Goal: Communication & Community: Connect with others

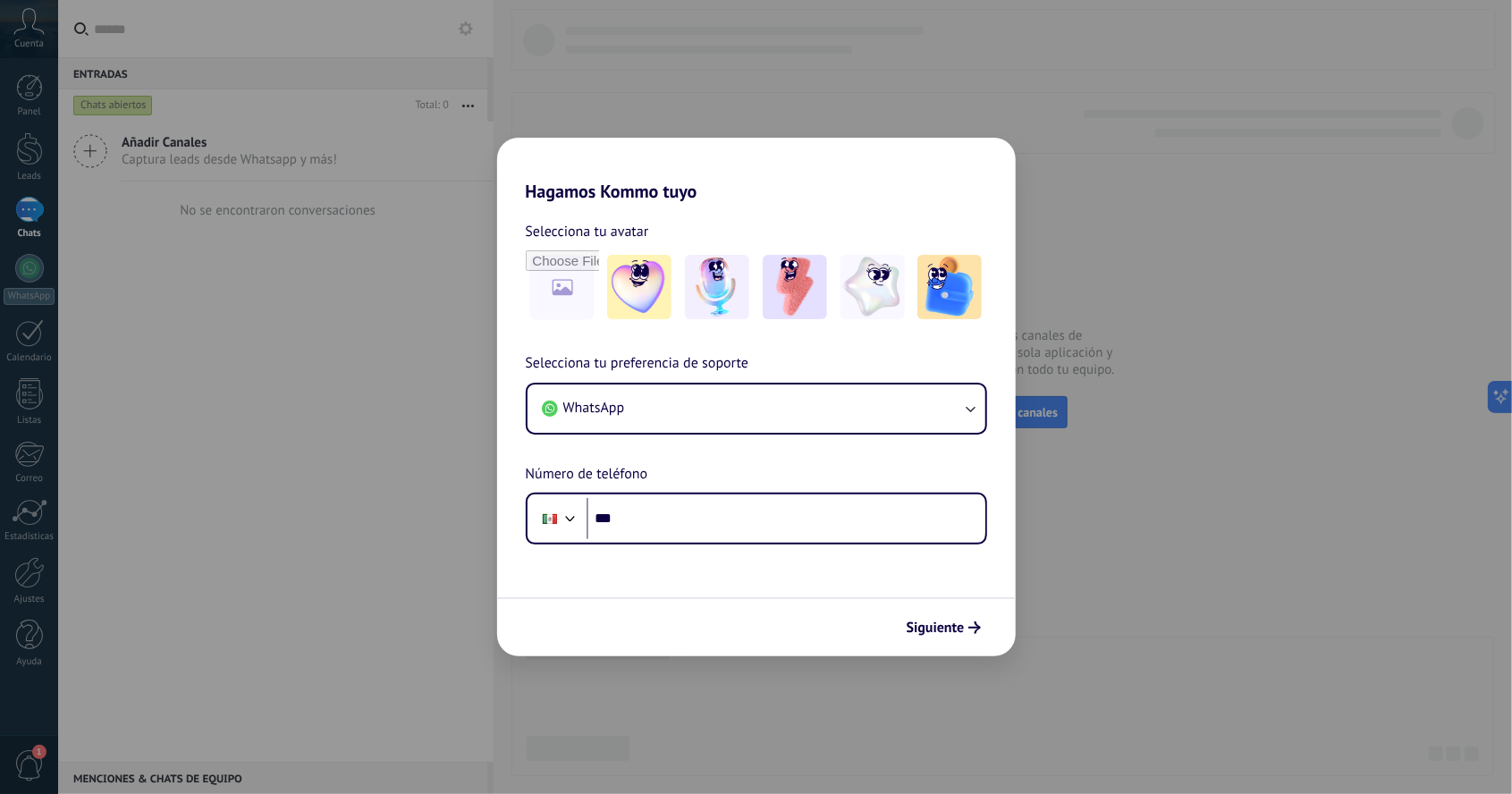
click at [968, 497] on div "Phone ***" at bounding box center [756, 519] width 462 height 52
click at [693, 524] on input "***" at bounding box center [786, 519] width 399 height 41
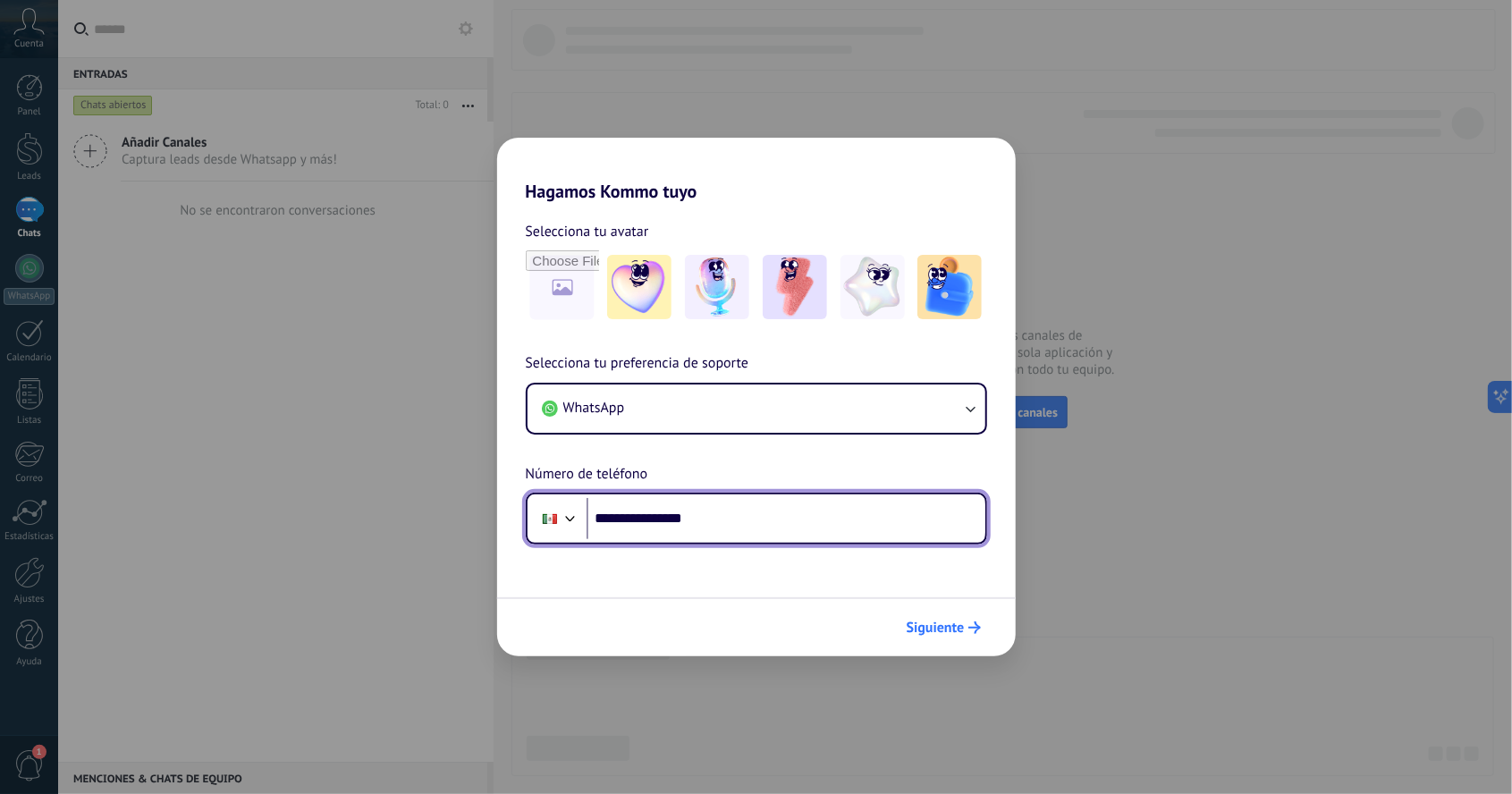
type input "**********"
click at [947, 624] on span "Siguiente" at bounding box center [935, 628] width 58 height 13
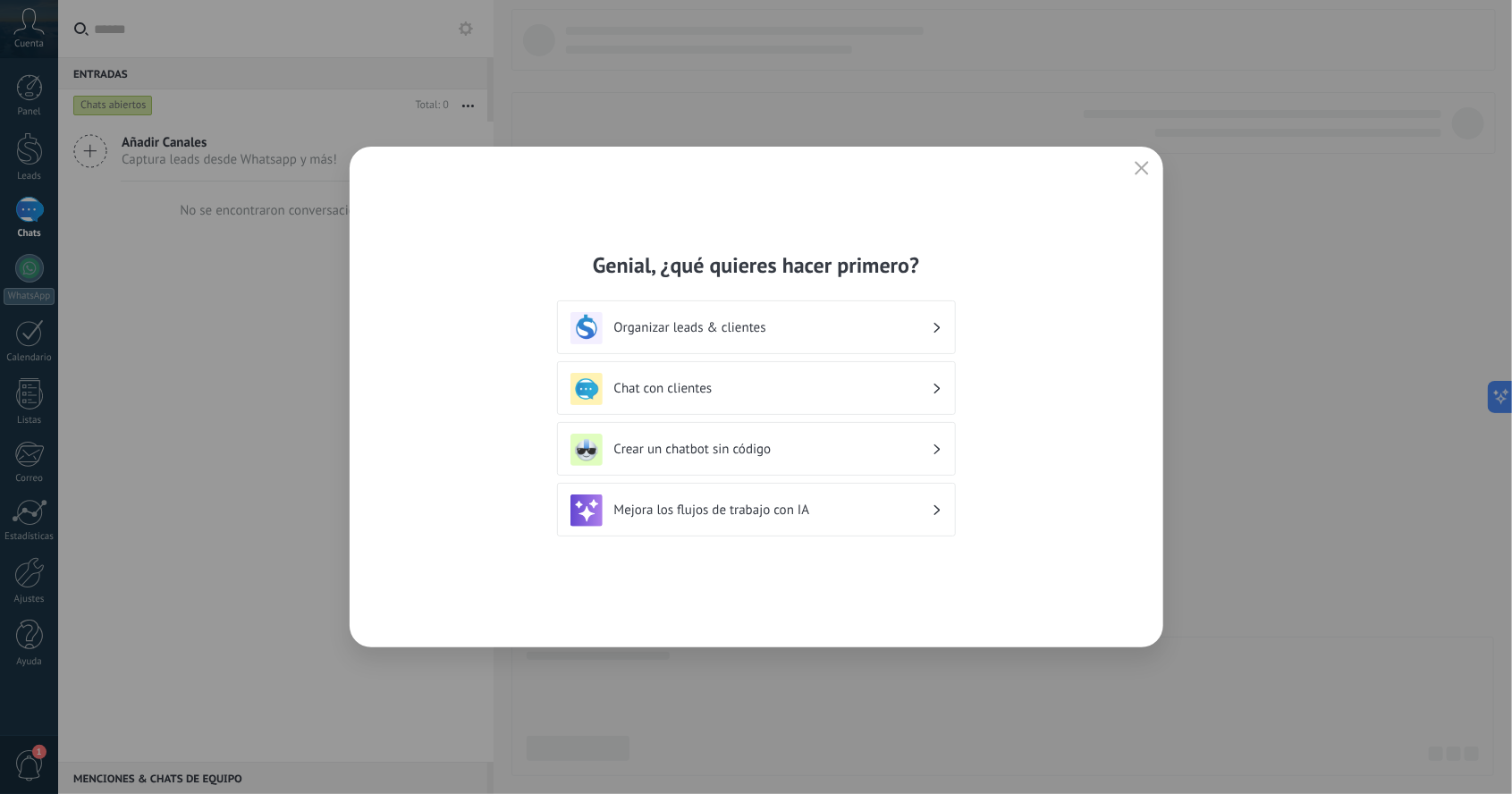
click at [943, 318] on div "Organizar leads & clientes" at bounding box center [756, 327] width 399 height 54
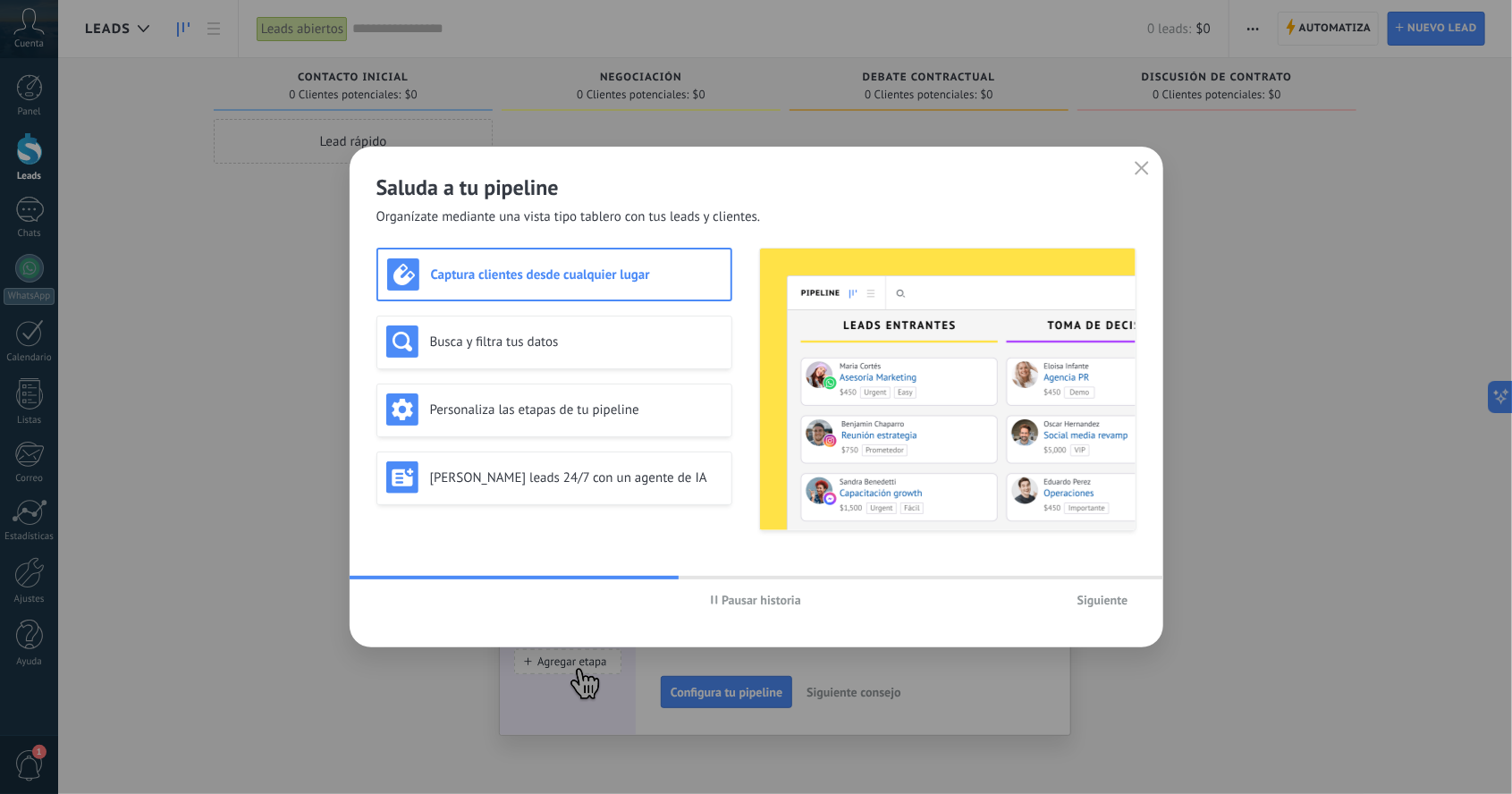
click at [591, 275] on h3 "Captura clientes desde cualquier lugar" at bounding box center [576, 275] width 290 height 17
click at [1121, 607] on span "Siguiente" at bounding box center [1102, 600] width 51 height 13
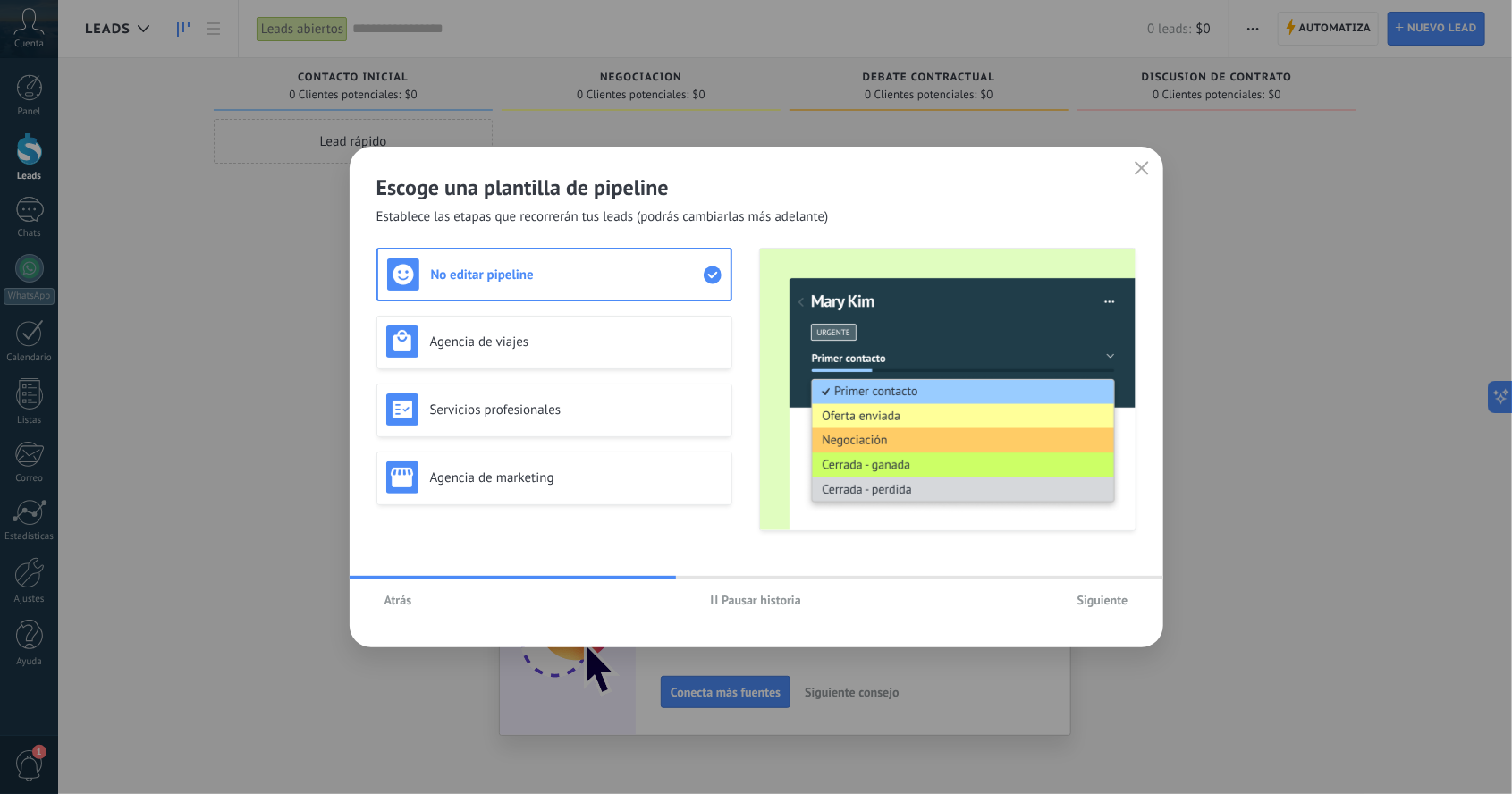
click at [1113, 608] on button "Siguiente" at bounding box center [1103, 600] width 67 height 27
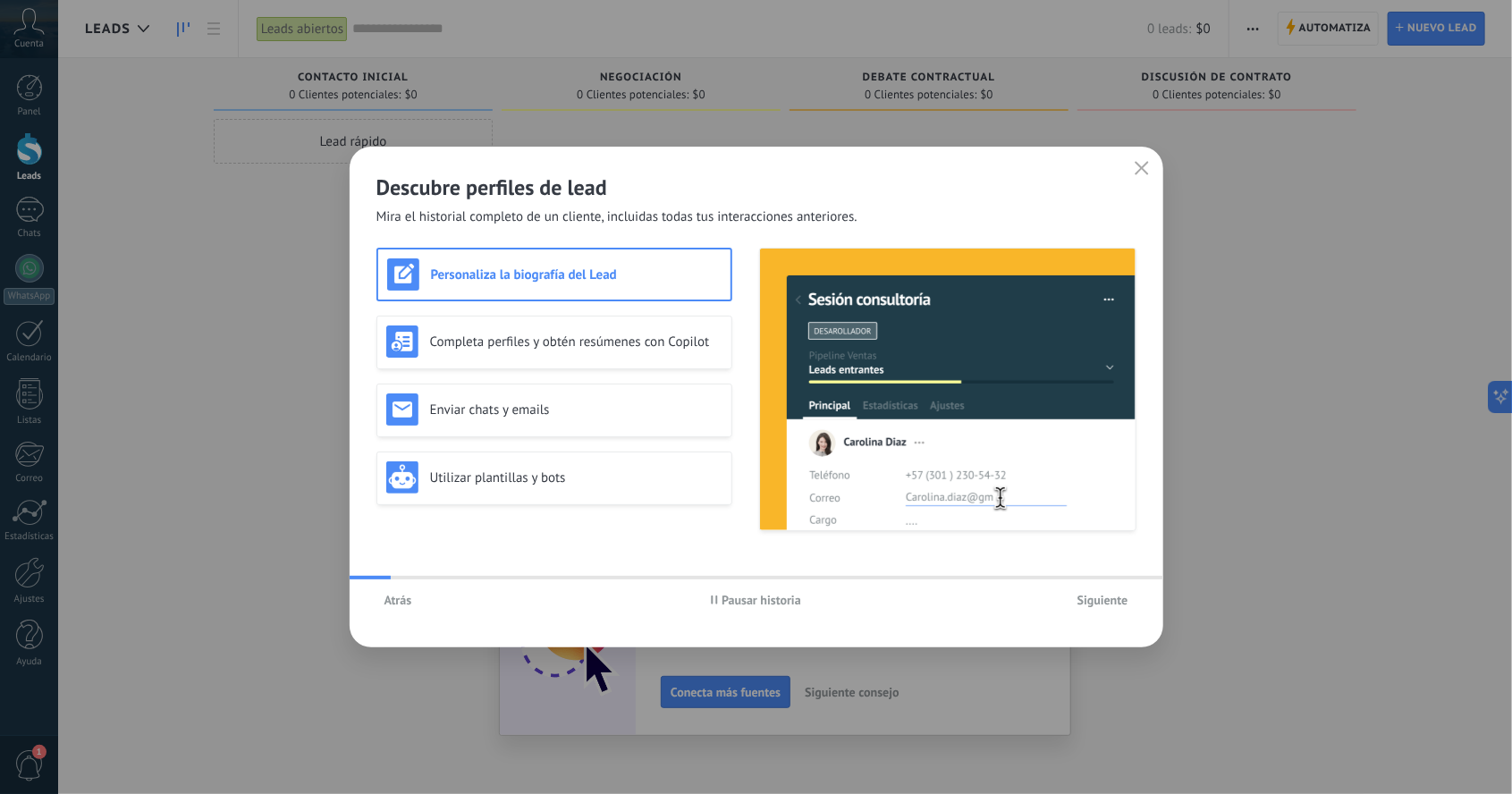
click at [1112, 606] on span "Siguiente" at bounding box center [1102, 600] width 51 height 13
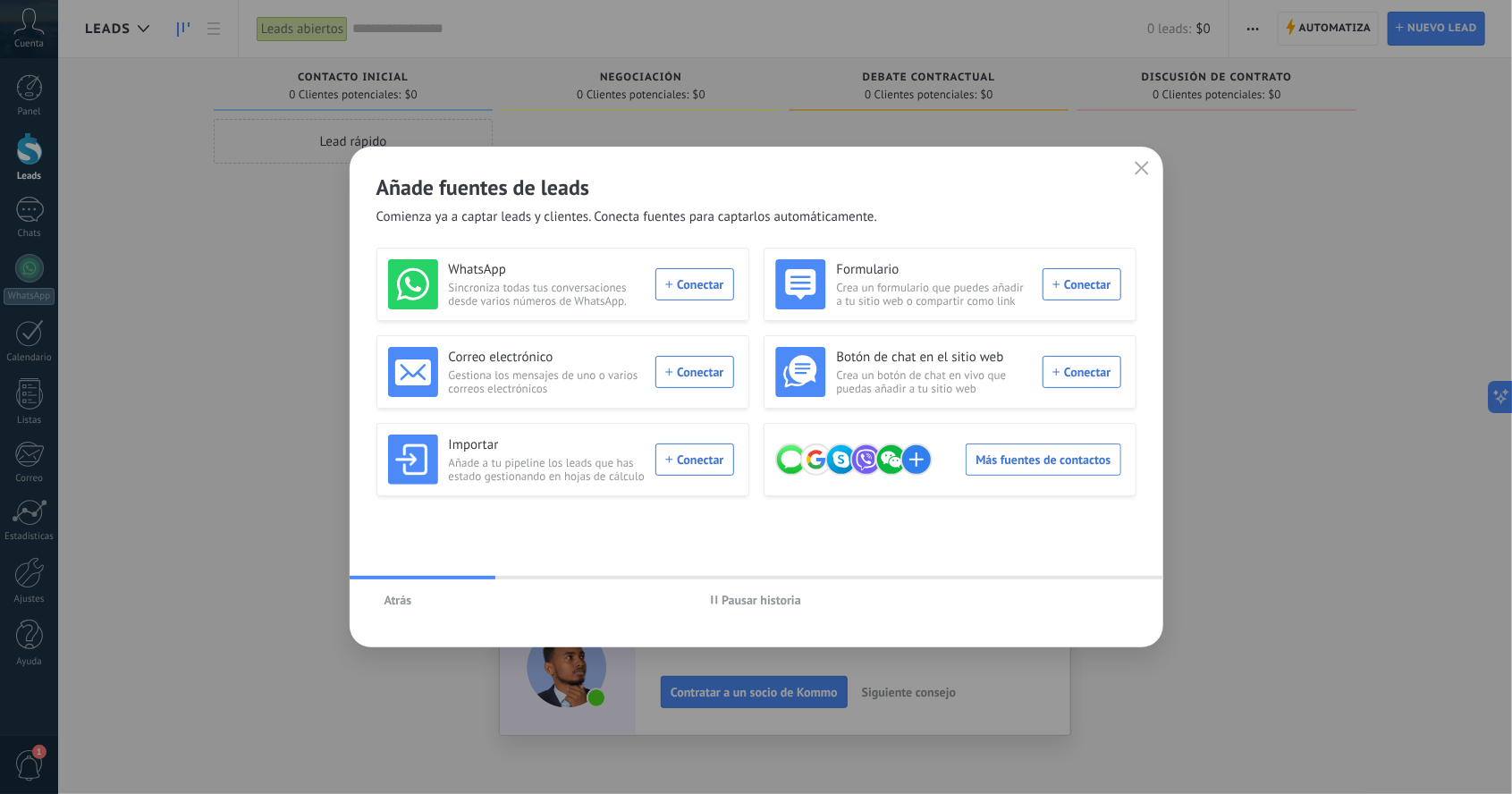
click at [1150, 171] on button "button" at bounding box center [1141, 169] width 23 height 25
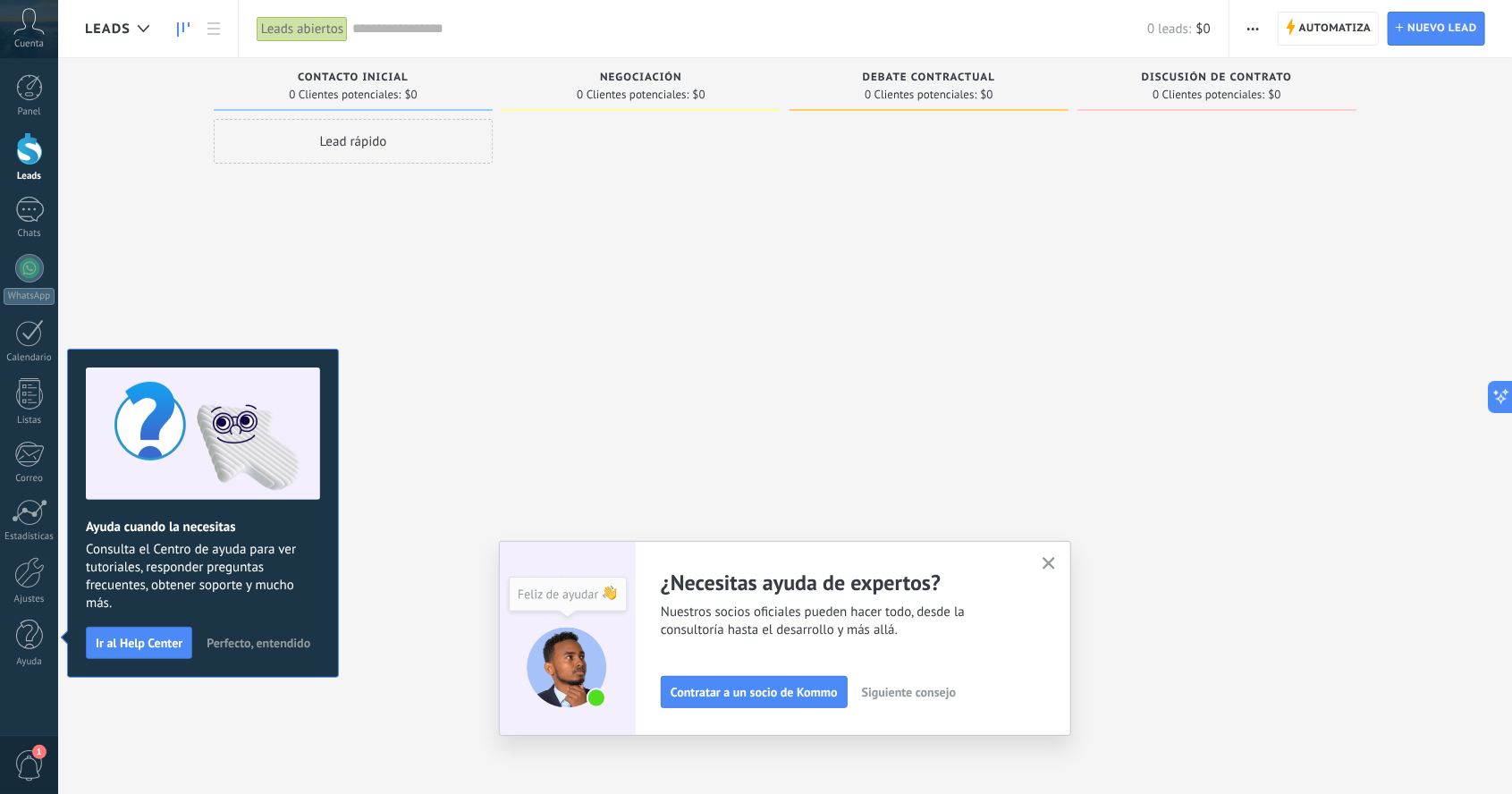
click at [1048, 567] on icon "button" at bounding box center [1049, 564] width 13 height 13
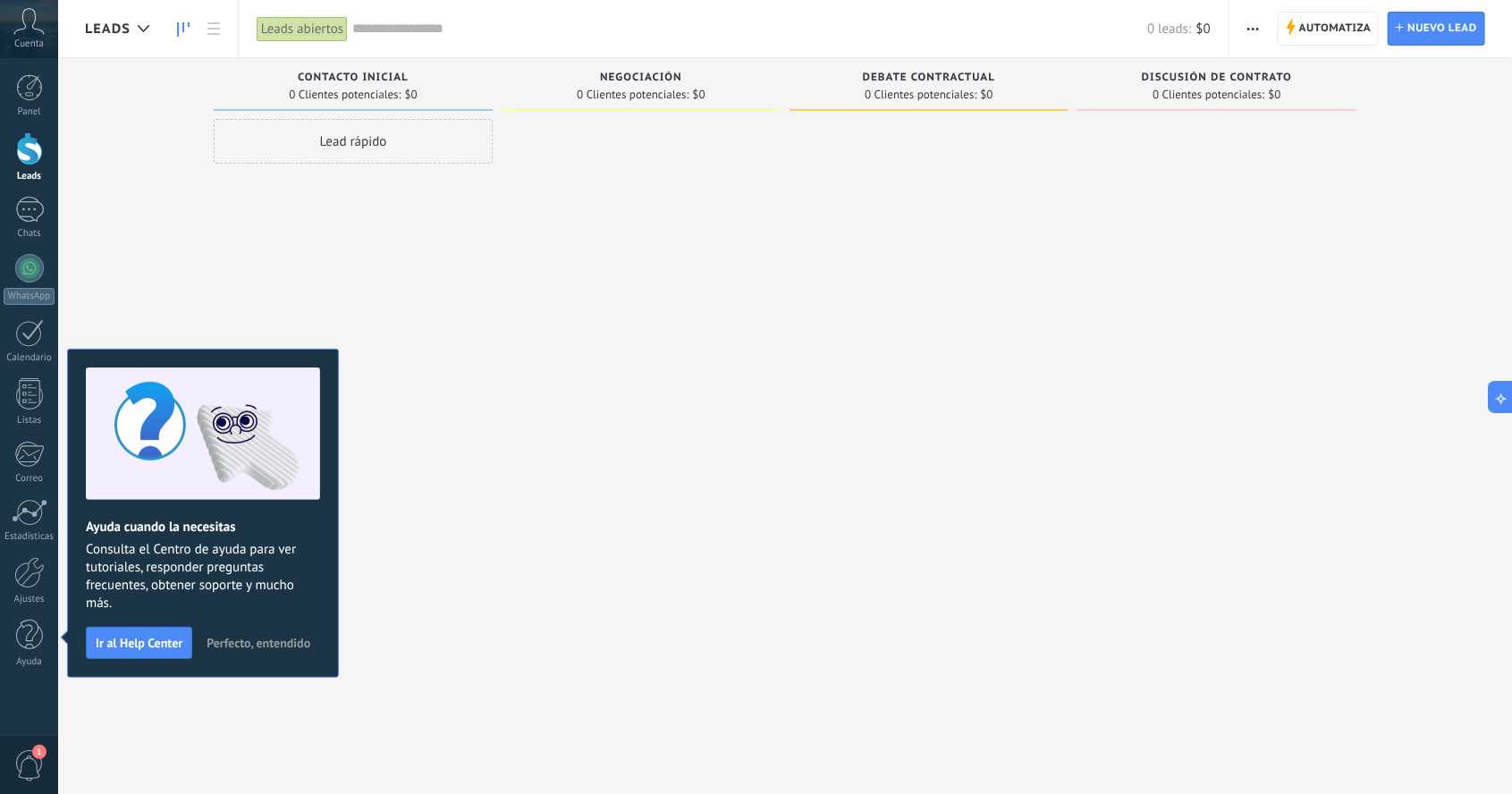
click at [252, 637] on span "Perfecto, entendido" at bounding box center [259, 644] width 104 height 13
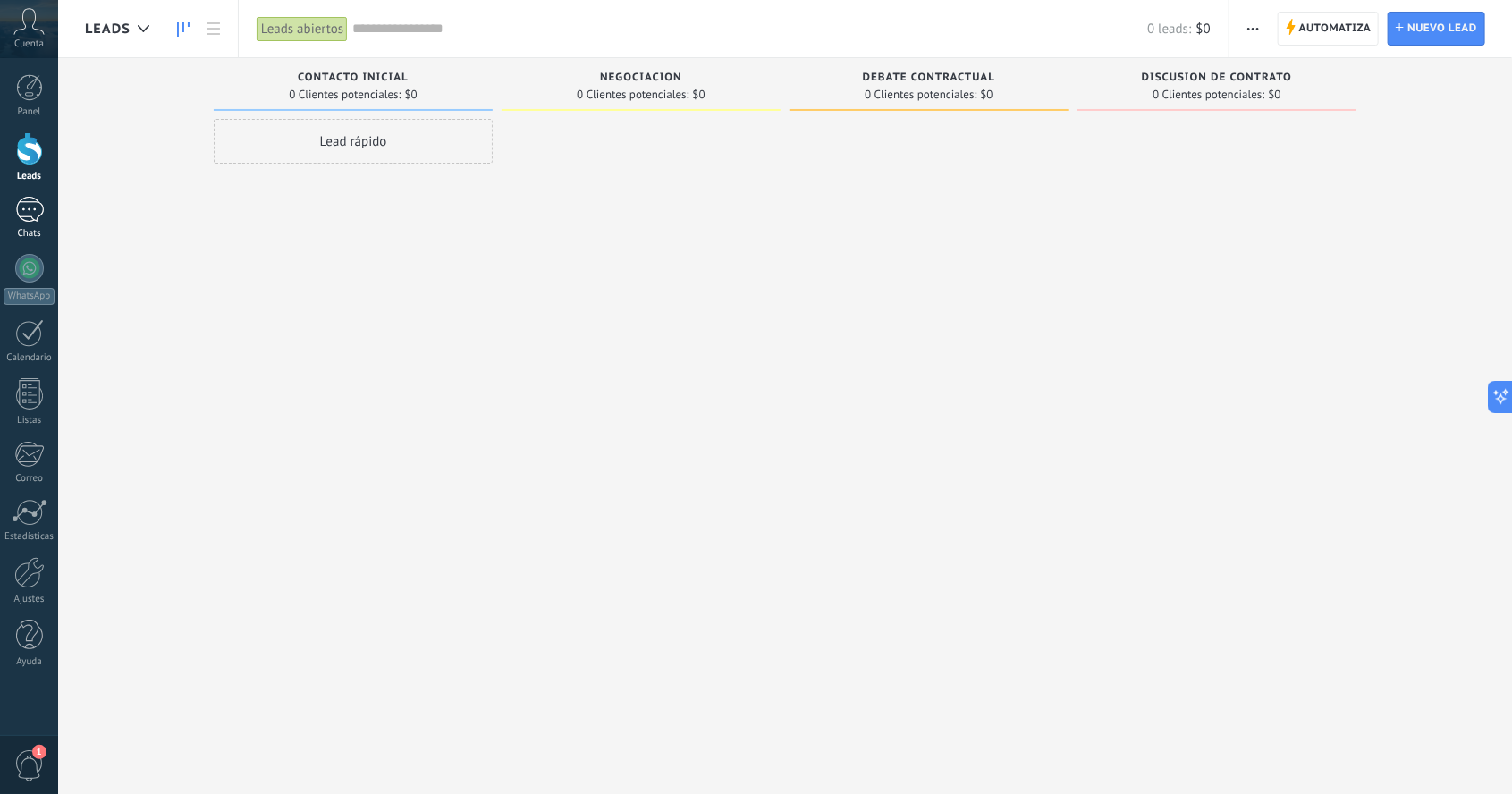
click at [22, 211] on div at bounding box center [29, 210] width 29 height 26
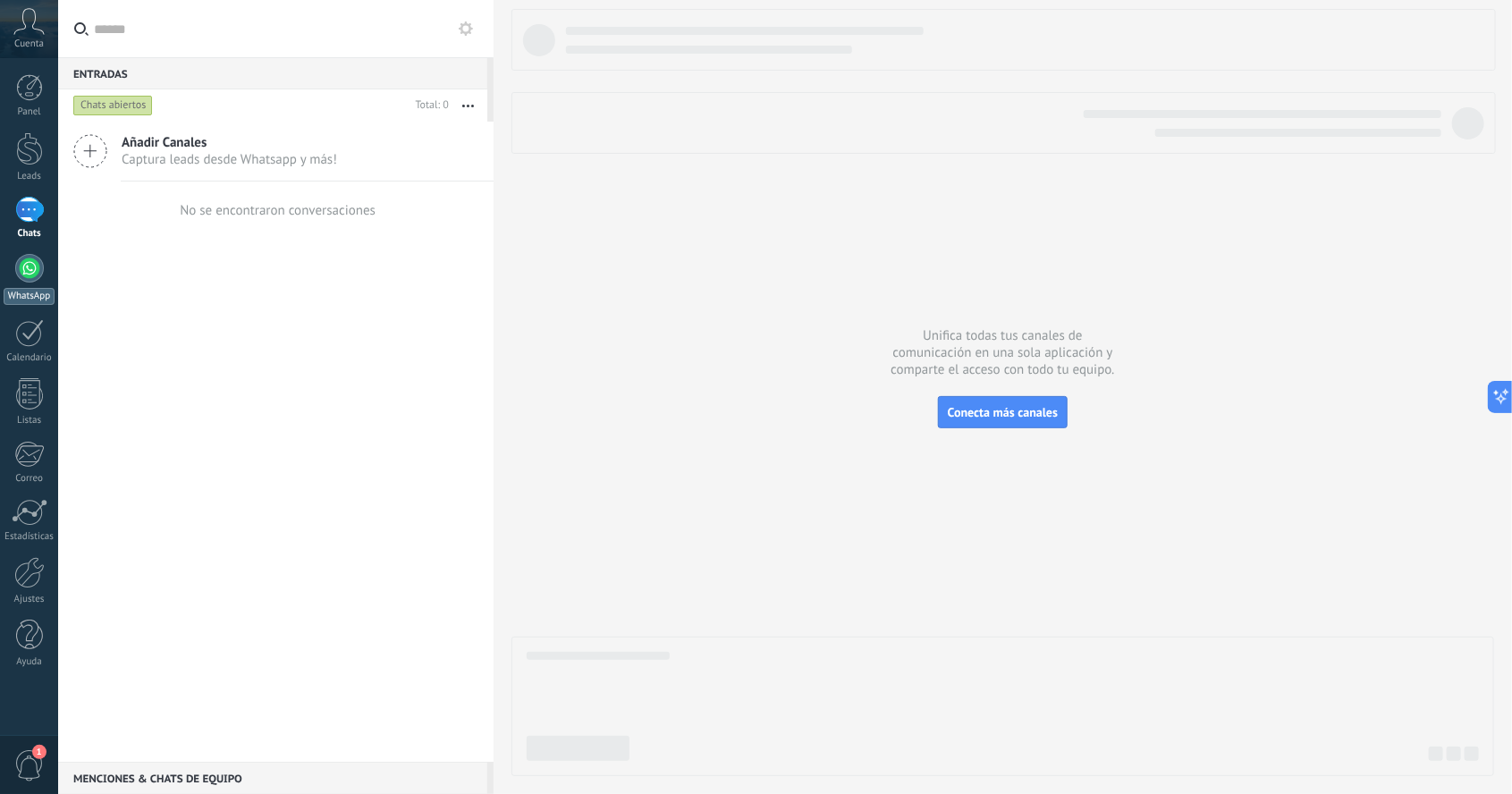
click at [38, 281] on link "WhatsApp" at bounding box center [29, 279] width 58 height 51
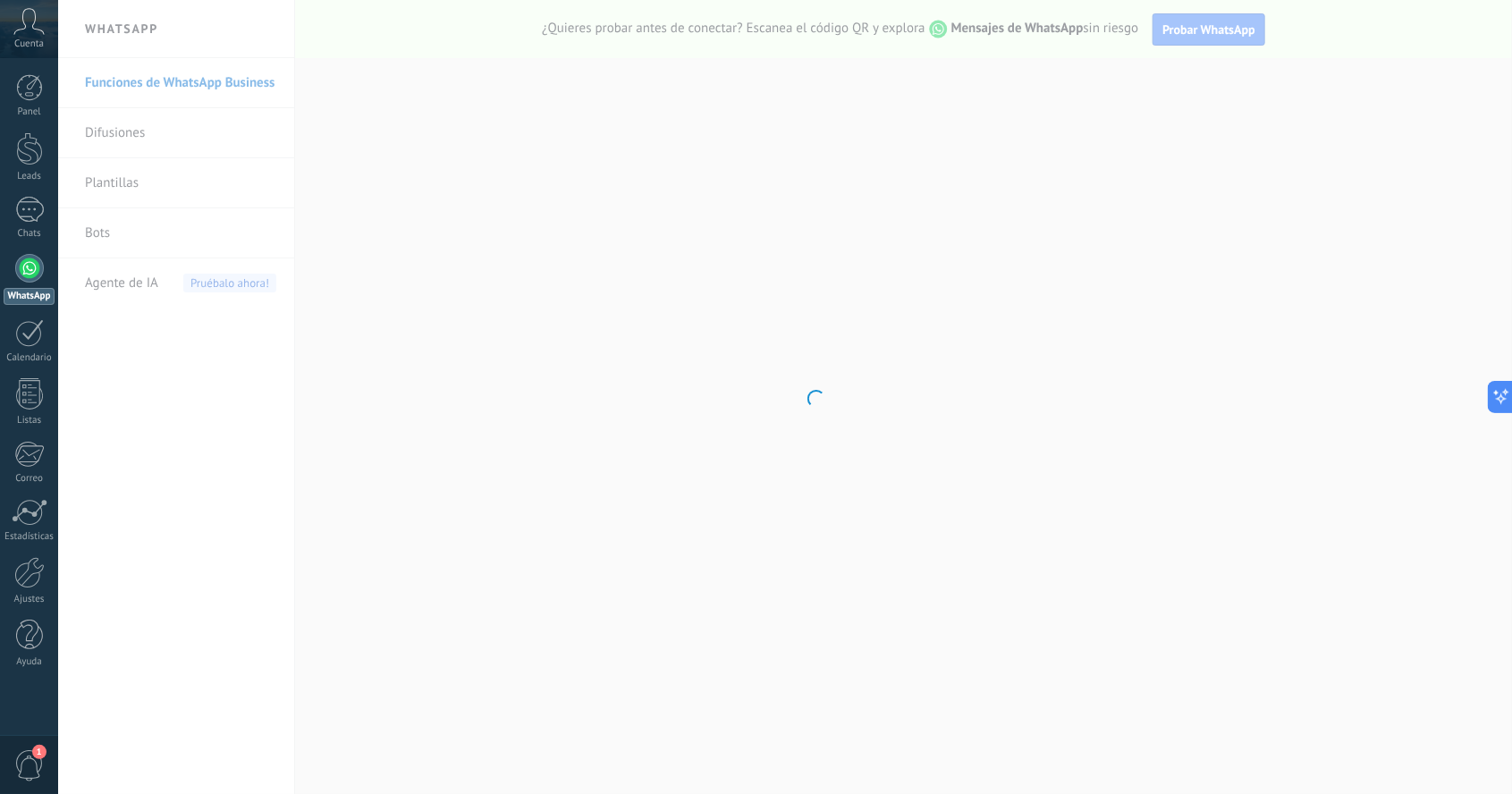
click at [170, 184] on body ".abccls-1,.abccls-2{fill-rule:evenodd}.abccls-2{fill:#fff} .abfcls-1{fill:none}…" at bounding box center [756, 397] width 1512 height 794
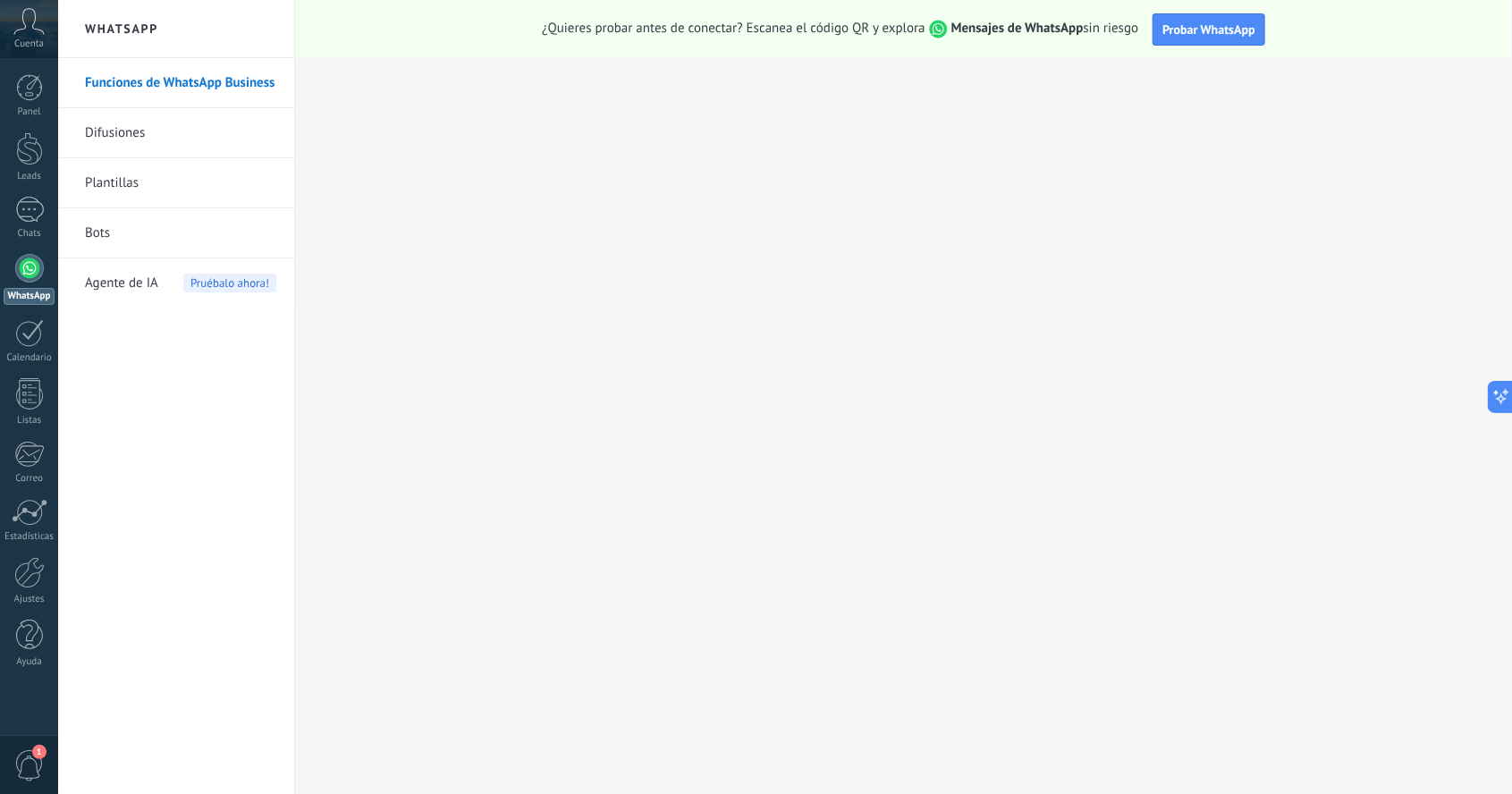
click at [121, 183] on link "Plantillas" at bounding box center [181, 184] width 191 height 50
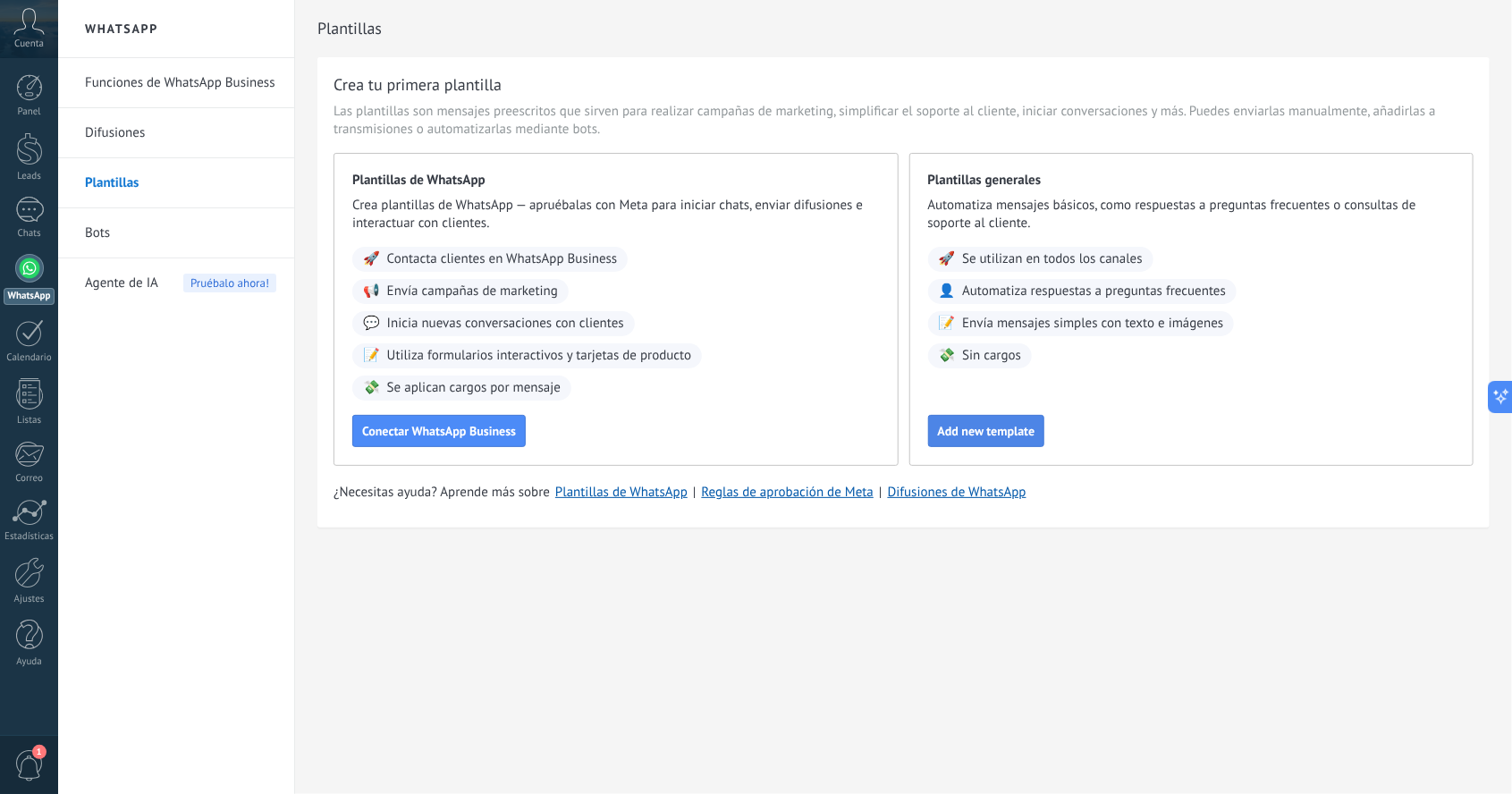
click at [996, 441] on button "Add new template" at bounding box center [986, 431] width 117 height 32
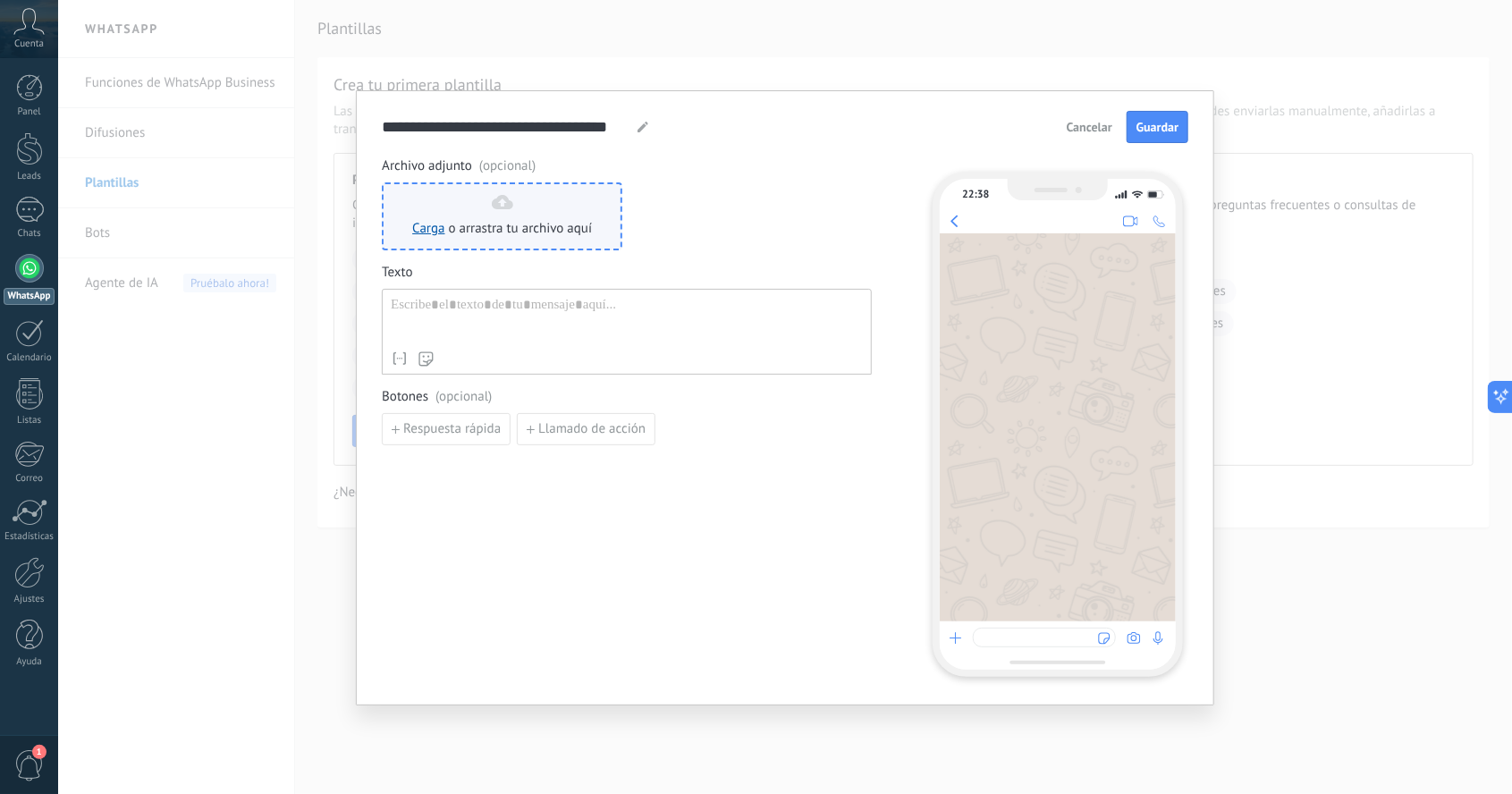
click at [539, 224] on span "o arrastra tu archivo aquí" at bounding box center [520, 228] width 144 height 18
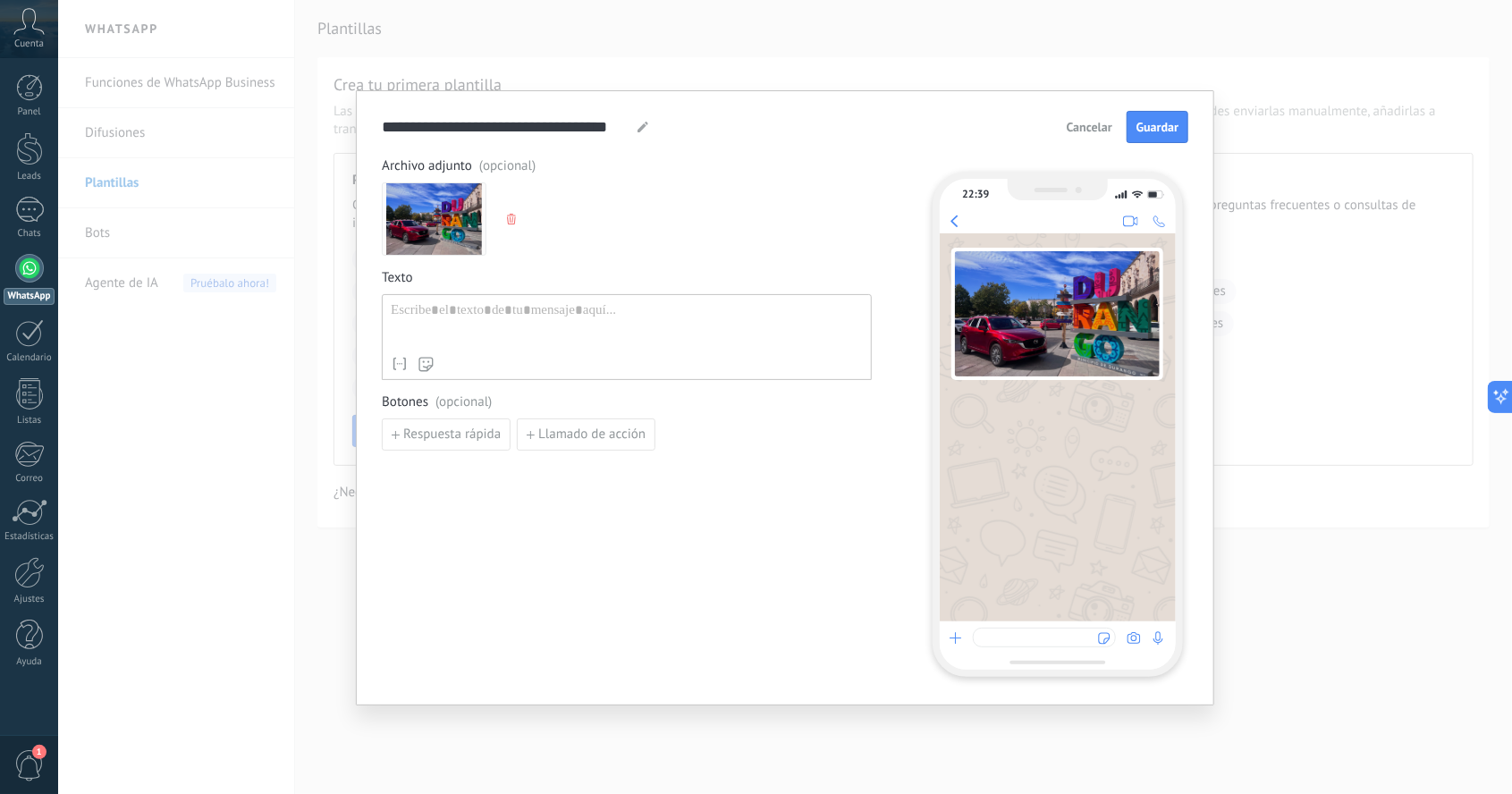
click at [498, 328] on div at bounding box center [626, 325] width 472 height 45
click at [564, 437] on span "Llamado de acción" at bounding box center [592, 436] width 108 height 13
click at [665, 440] on input at bounding box center [729, 434] width 222 height 29
click at [531, 440] on input at bounding box center [477, 434] width 190 height 29
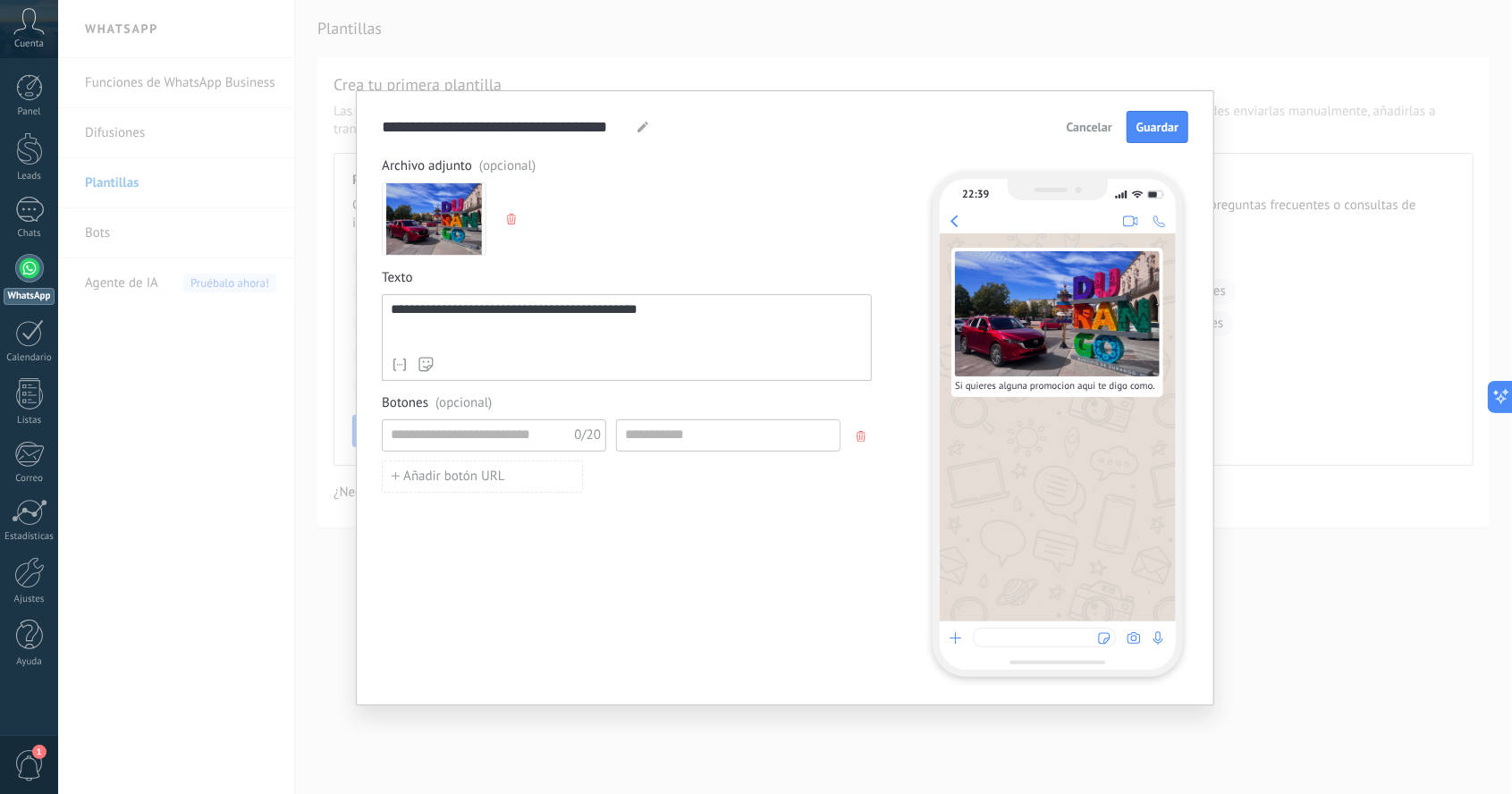
click at [501, 405] on span "Botones (opcional)" at bounding box center [627, 403] width 490 height 18
click at [511, 438] on input at bounding box center [477, 434] width 190 height 29
type input "*"
type input "******"
click at [709, 443] on input at bounding box center [729, 434] width 222 height 29
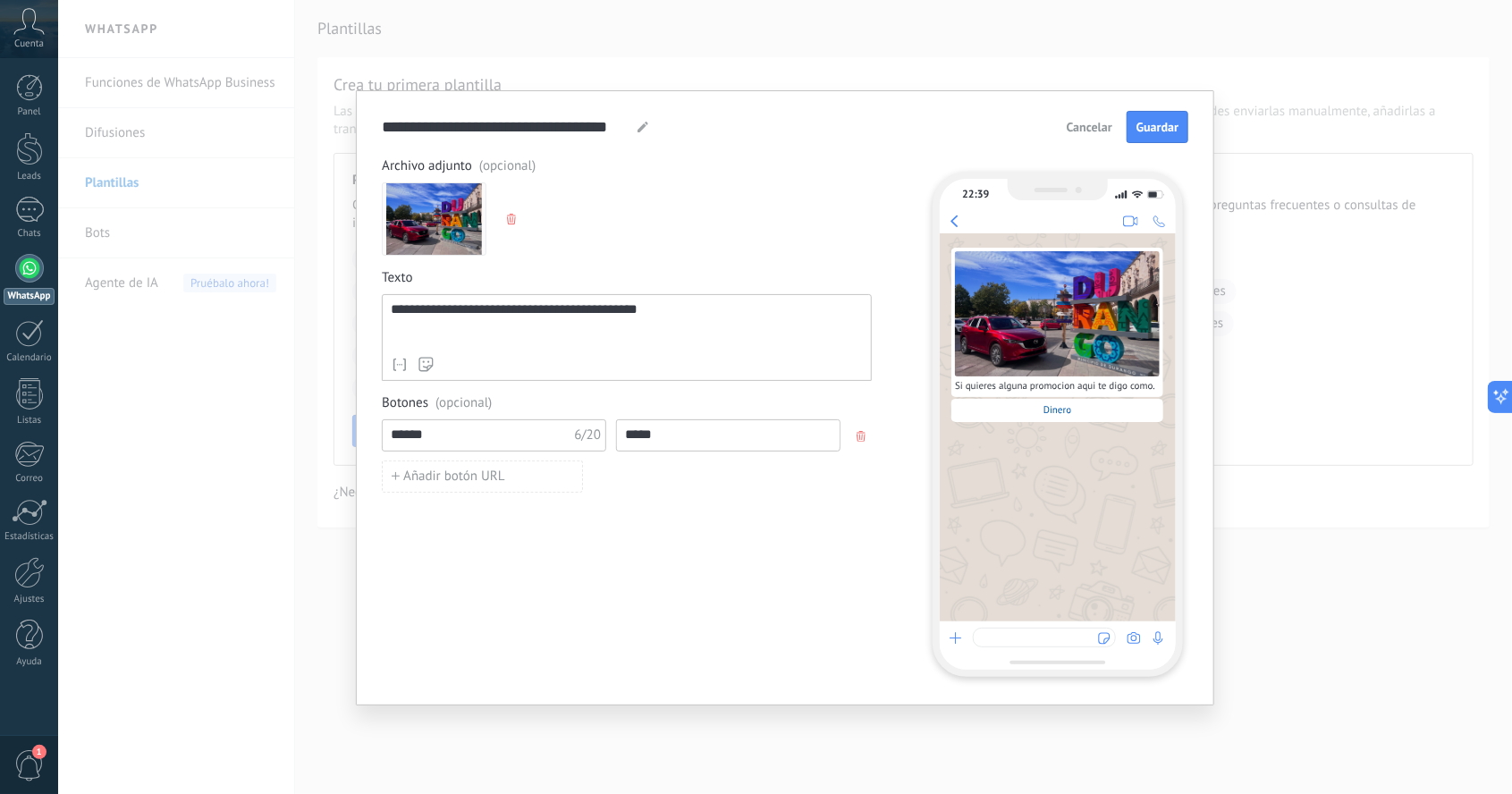
type input "*****"
click at [616, 527] on div "**********" at bounding box center [627, 416] width 490 height 519
click at [998, 617] on div "Si quieres alguna promocion aqui te digo como. Dinero" at bounding box center [1058, 428] width 236 height 389
click at [1094, 123] on span "Cancelar" at bounding box center [1089, 127] width 45 height 13
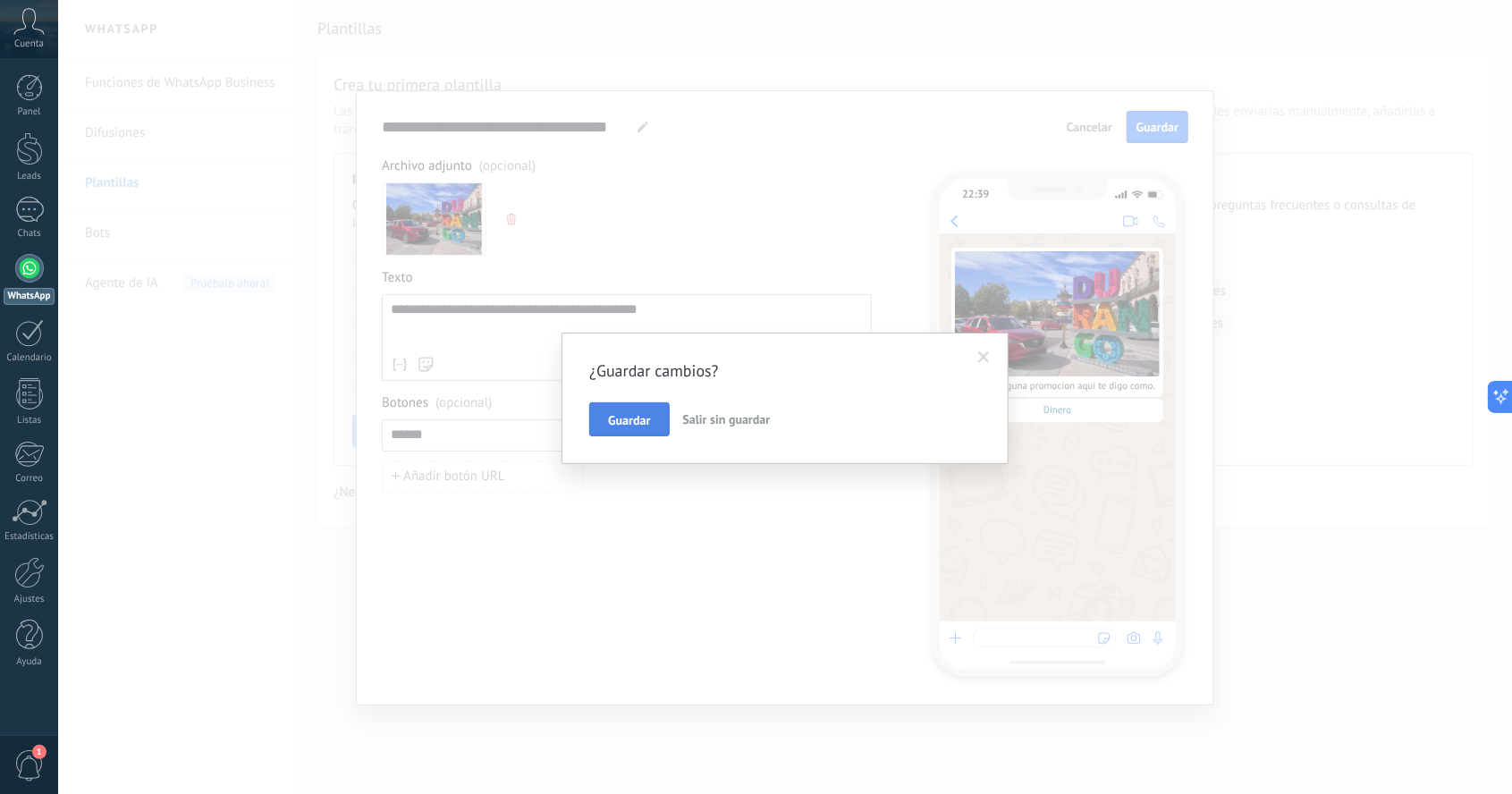
click at [628, 423] on span "Guardar" at bounding box center [629, 421] width 42 height 13
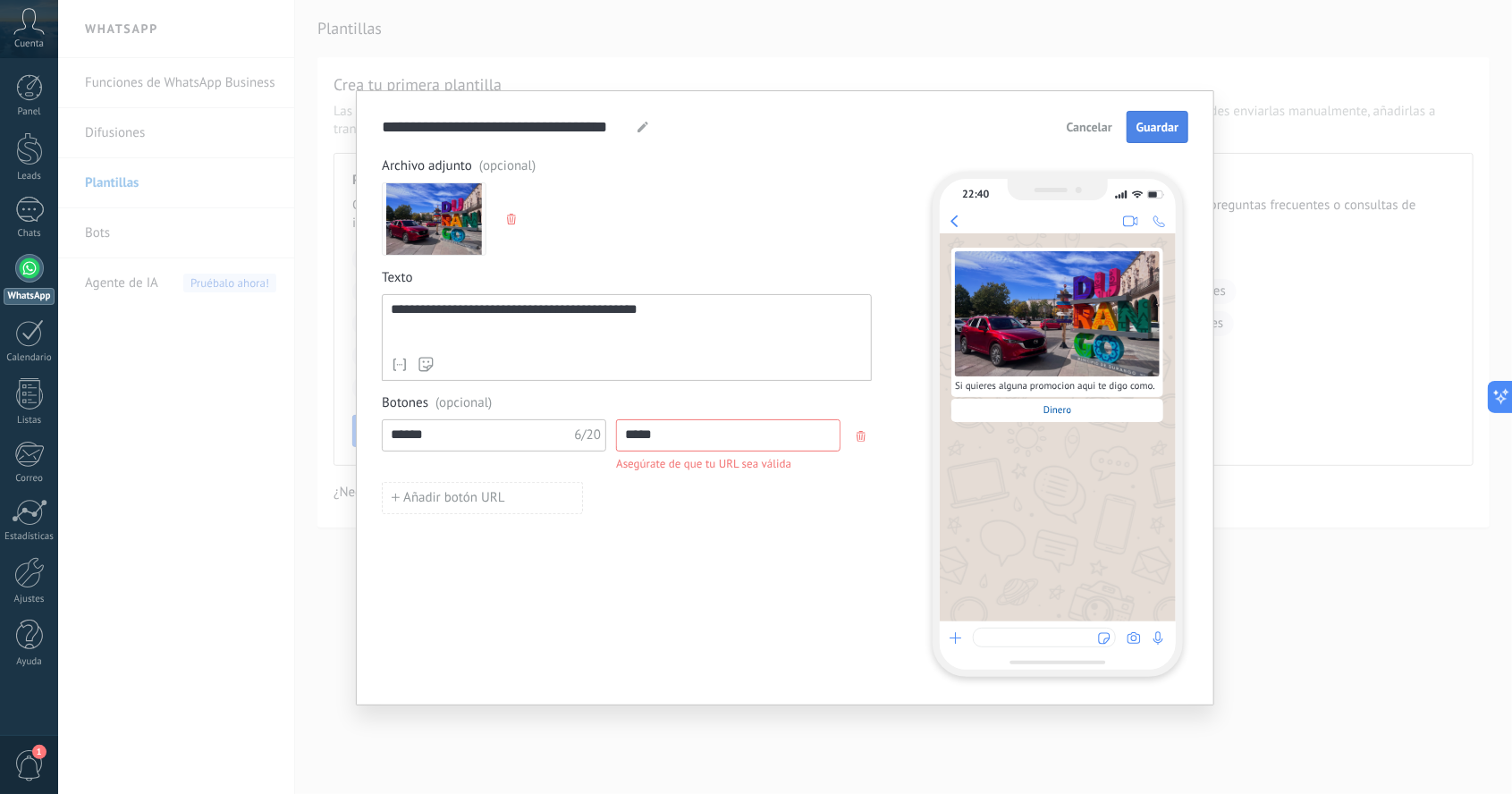
click at [1176, 125] on span "Guardar" at bounding box center [1157, 127] width 42 height 13
click at [686, 443] on input "*****" at bounding box center [729, 434] width 222 height 29
drag, startPoint x: 678, startPoint y: 441, endPoint x: 469, endPoint y: 407, distance: 211.7
click at [469, 407] on div "Botones (opcional) ****** 6/20 ***** Asegúrate de que tu URL sea válida Añadir …" at bounding box center [627, 454] width 490 height 120
click at [856, 436] on button "button" at bounding box center [862, 436] width 29 height 27
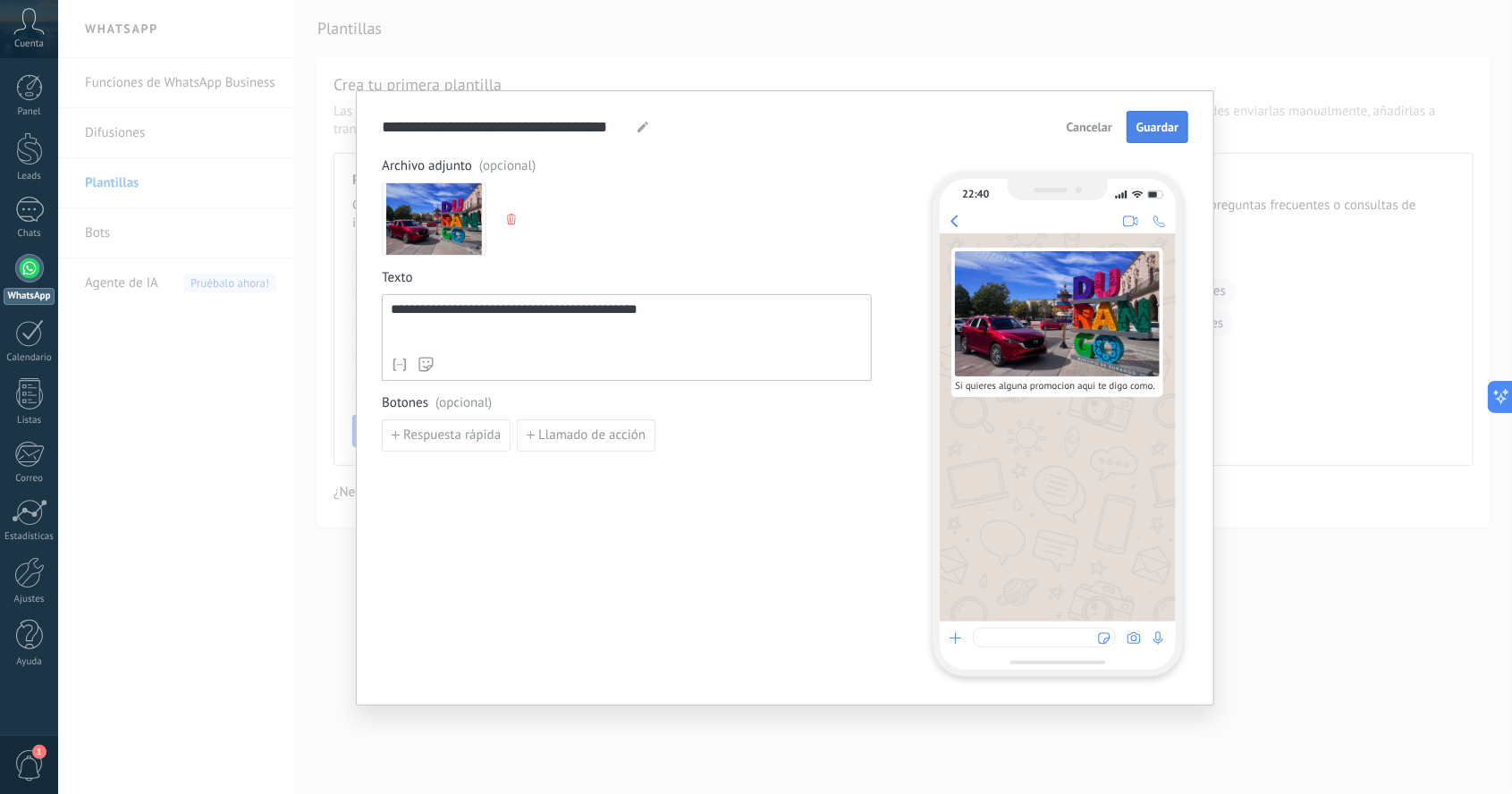
click at [1158, 136] on button "Guardar" at bounding box center [1157, 127] width 62 height 32
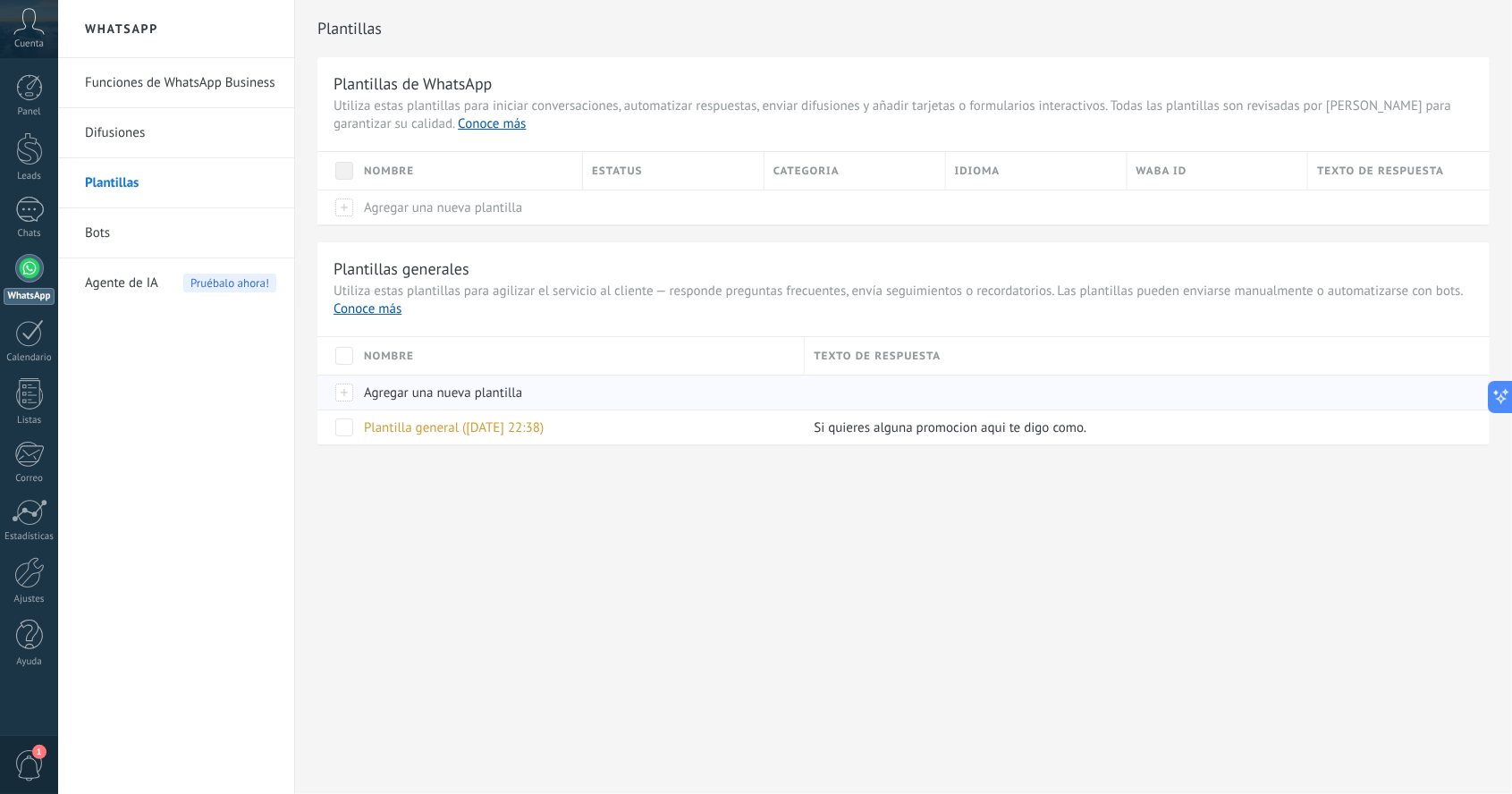
click at [422, 393] on span "Agregar una nueva plantilla" at bounding box center [443, 393] width 159 height 17
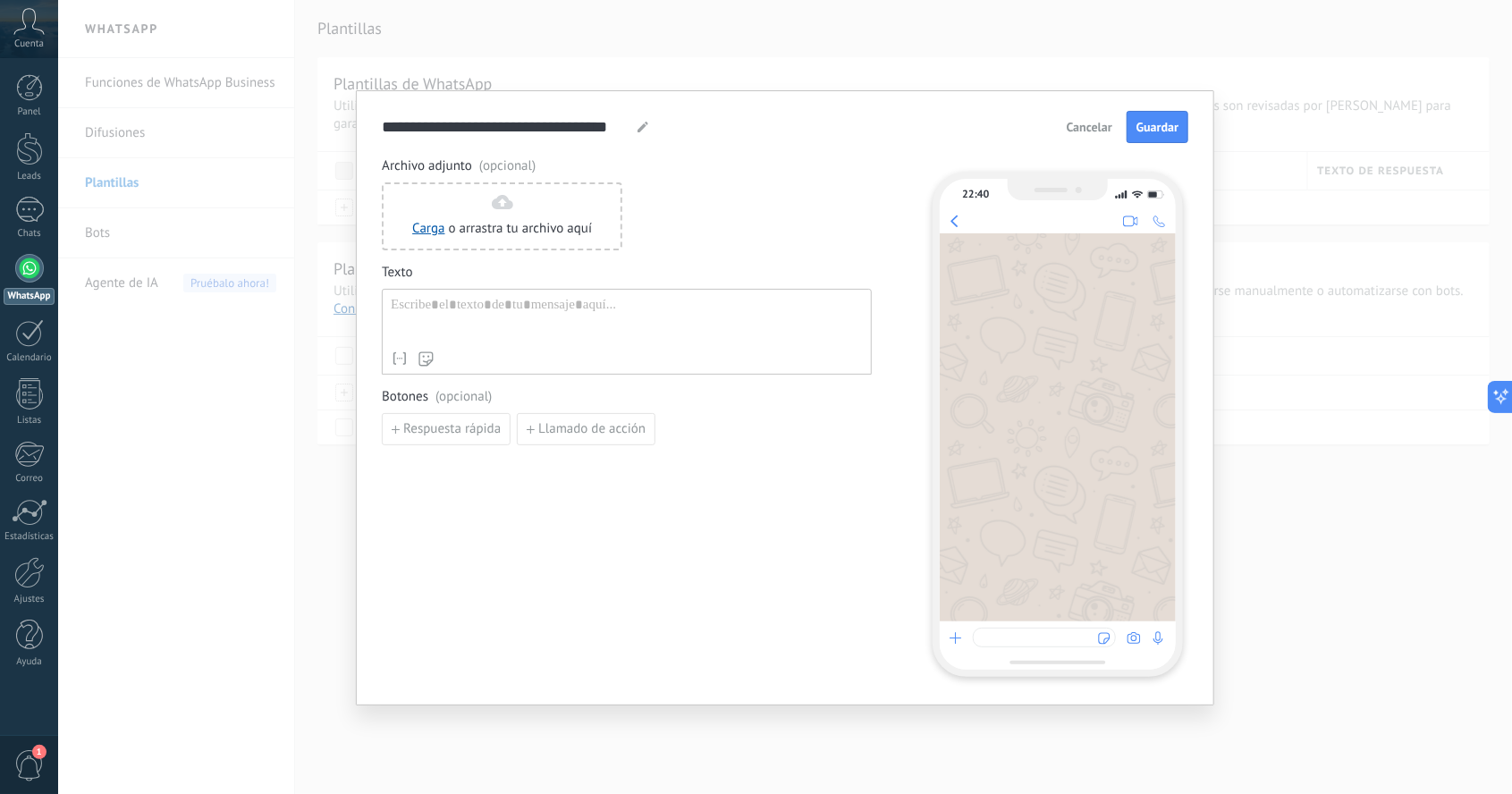
click at [1093, 130] on span "Cancelar" at bounding box center [1089, 127] width 45 height 13
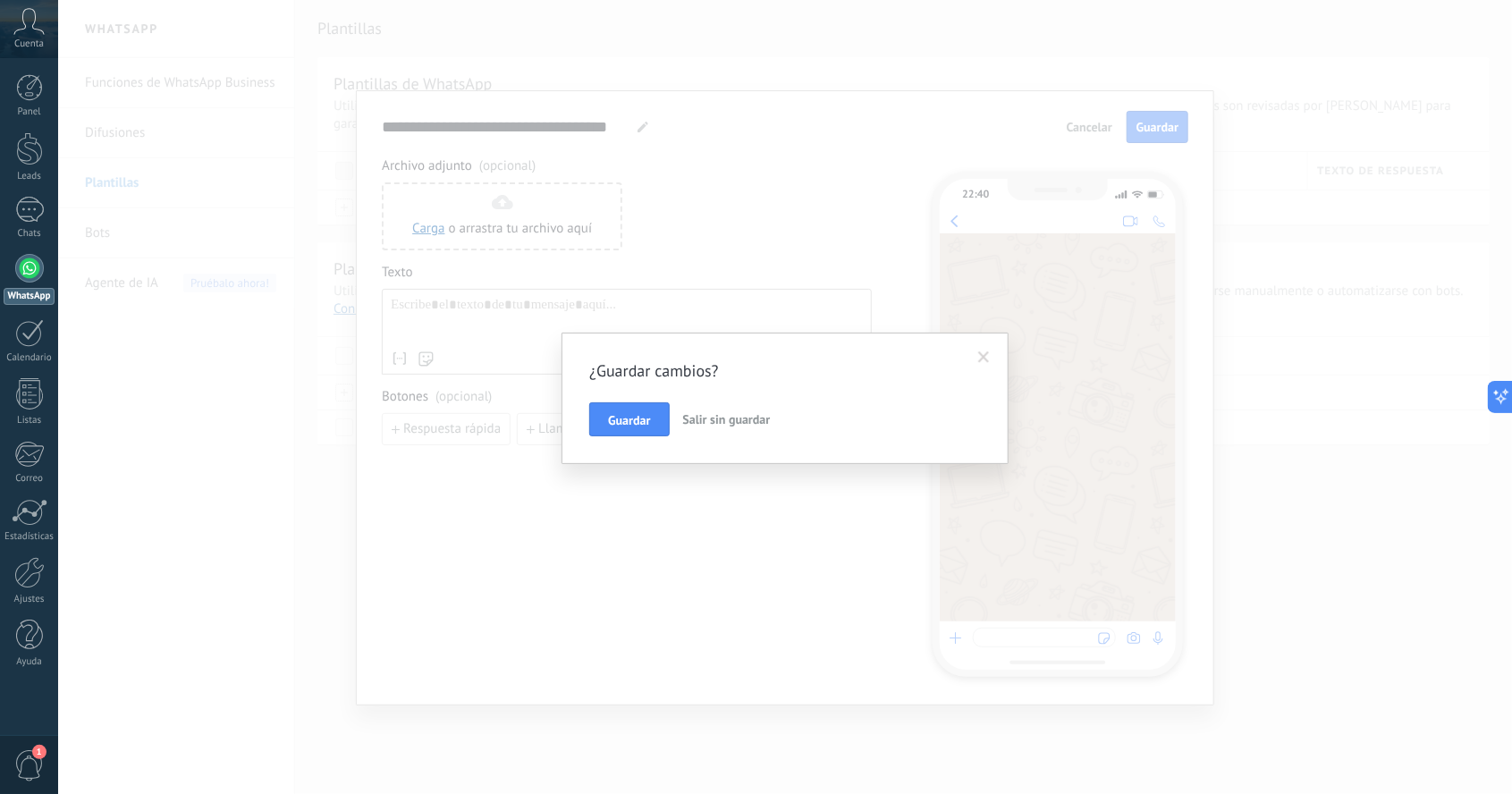
click at [732, 424] on span "Salir sin guardar" at bounding box center [727, 419] width 88 height 16
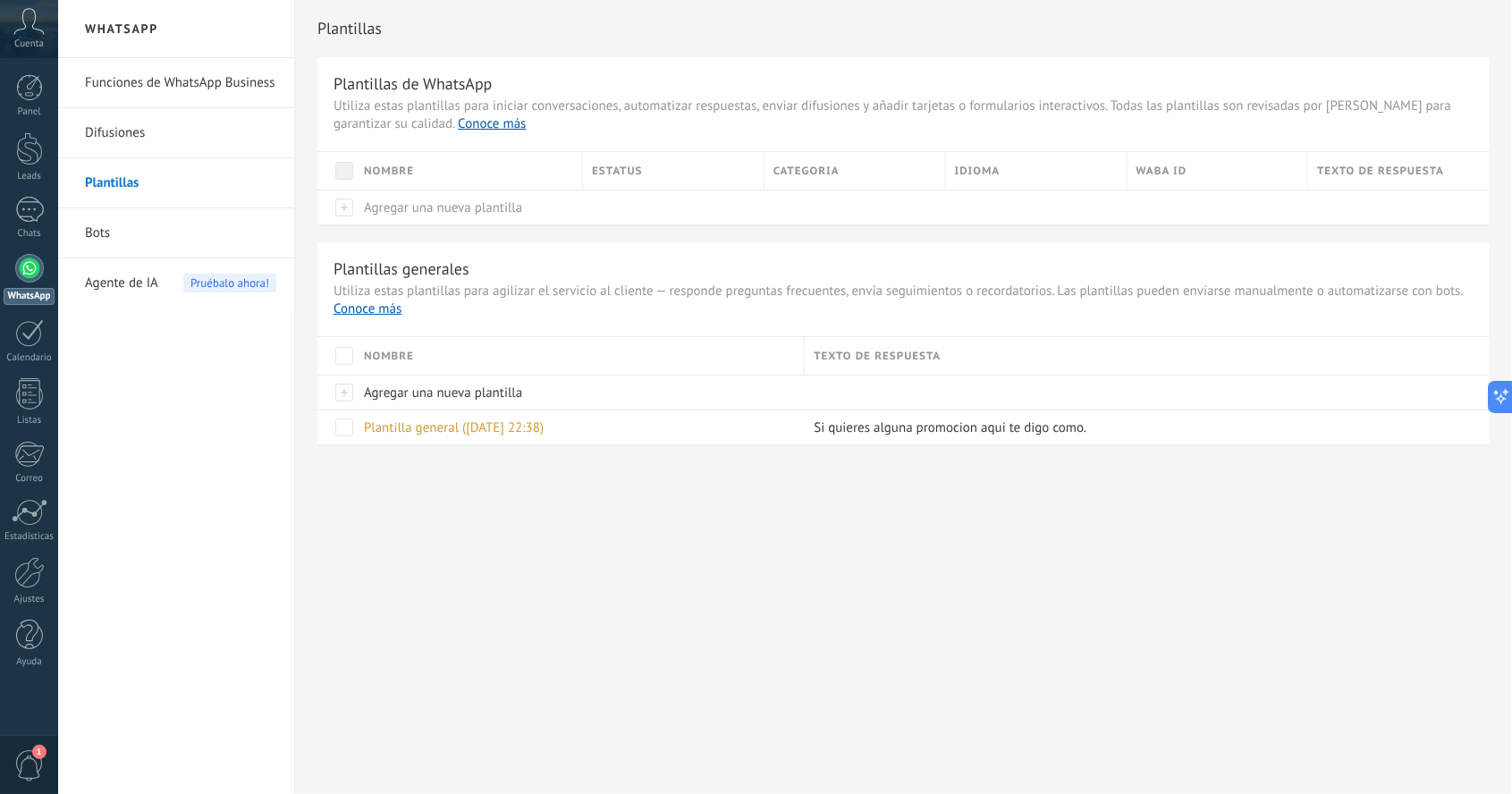
click at [391, 324] on div "Plantillas generales Utiliza estas plantillas para agilizar el servicio al clie…" at bounding box center [903, 343] width 1172 height 202
click at [386, 317] on link "Conoce más" at bounding box center [367, 309] width 68 height 17
click at [145, 133] on link "Difusiones" at bounding box center [181, 134] width 191 height 50
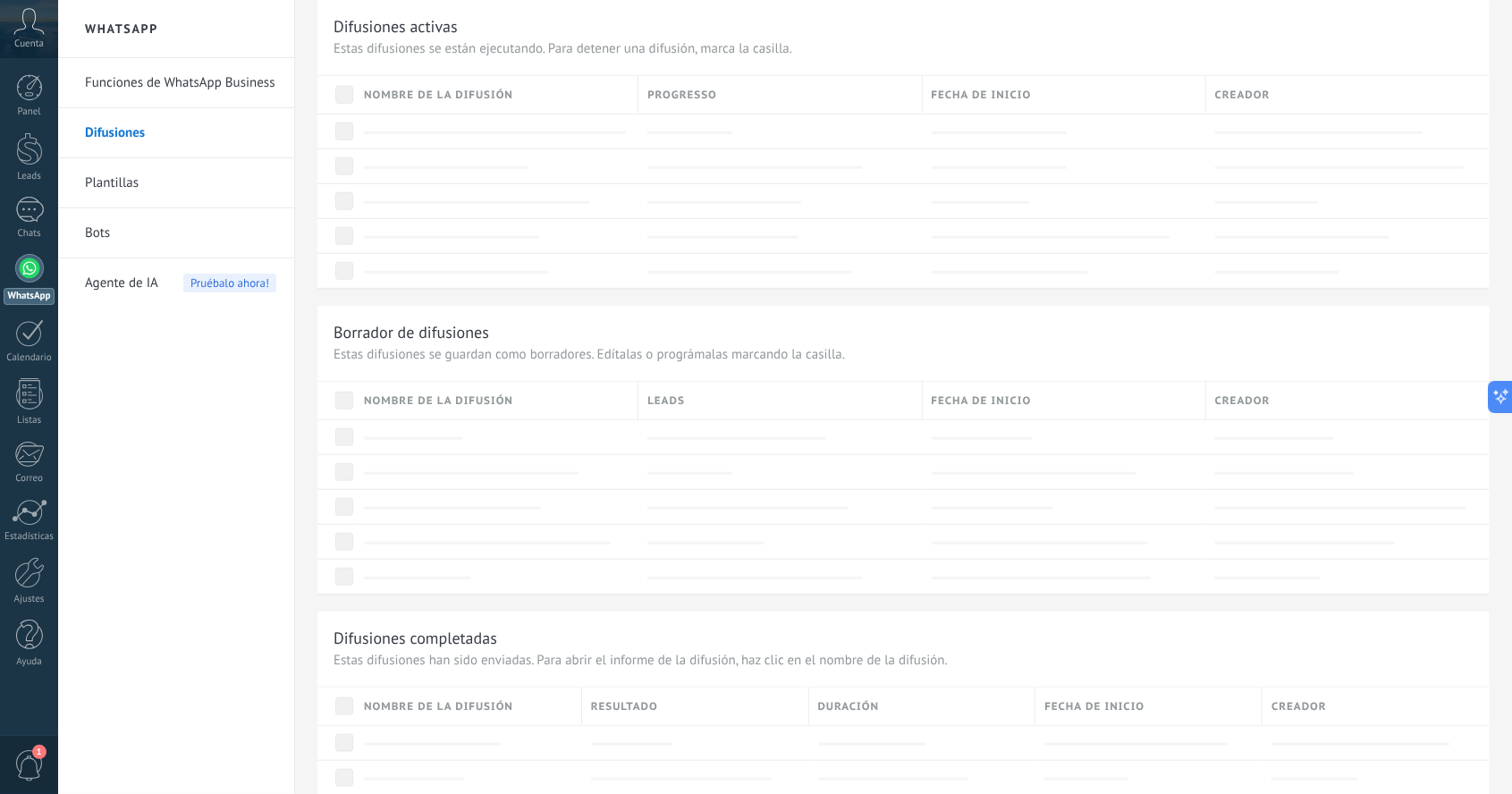
scroll to position [681, 0]
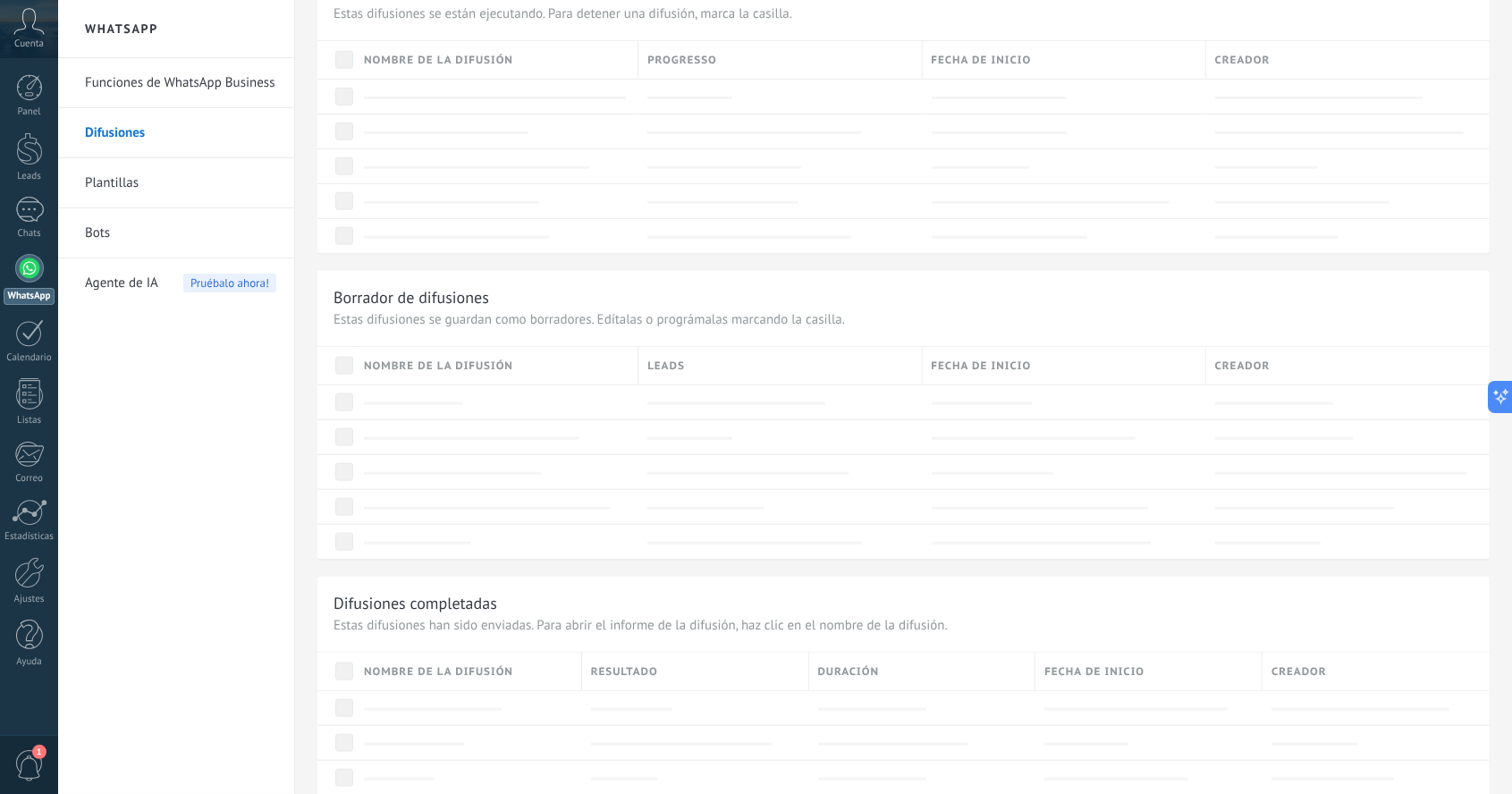
click at [127, 190] on link "Plantillas" at bounding box center [181, 184] width 191 height 50
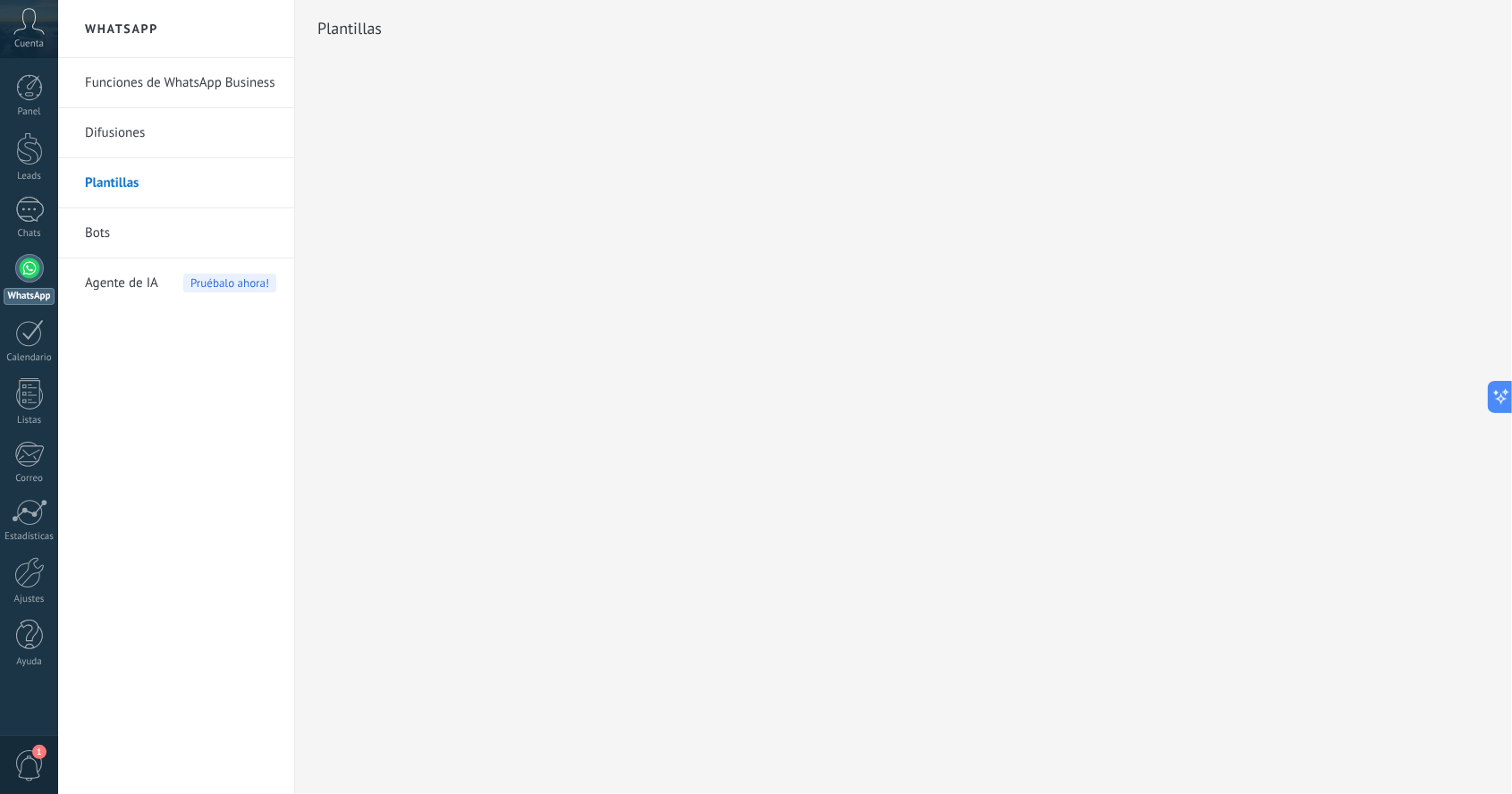
click at [93, 186] on link "Plantillas" at bounding box center [181, 184] width 191 height 50
click at [133, 189] on link "Plantillas" at bounding box center [181, 184] width 191 height 50
click at [113, 231] on link "Bots" at bounding box center [181, 234] width 191 height 50
click at [151, 90] on link "Funciones de WhatsApp Business" at bounding box center [181, 83] width 191 height 50
click at [127, 190] on link "Plantillas" at bounding box center [181, 184] width 191 height 50
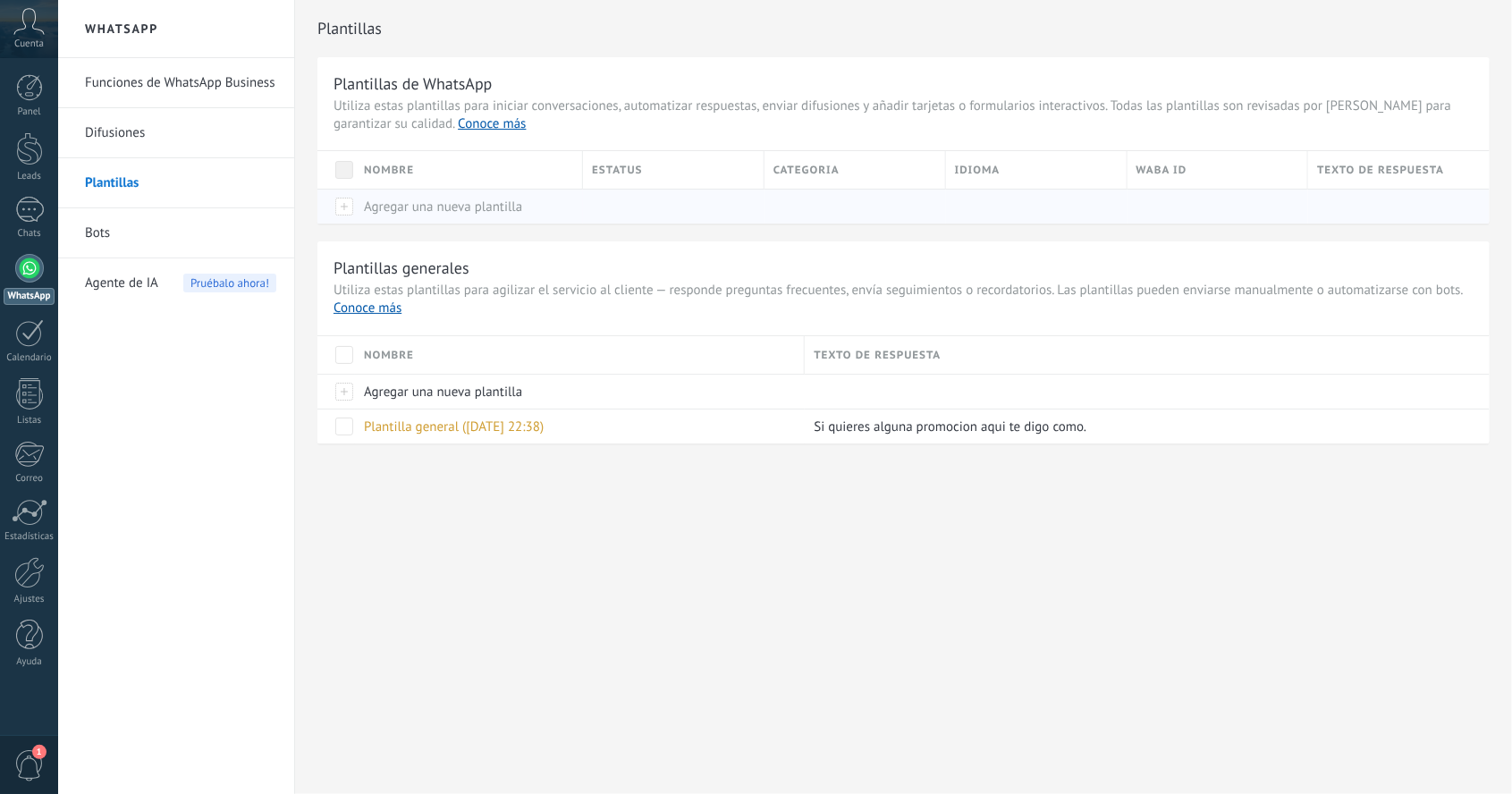
click at [347, 209] on div at bounding box center [336, 207] width 38 height 35
click at [406, 165] on button "conecta WhatsApp" at bounding box center [381, 165] width 91 height 18
click at [406, 165] on div "Nombre" at bounding box center [468, 170] width 227 height 38
click at [334, 211] on div at bounding box center [336, 207] width 38 height 35
click at [375, 170] on button "conecta WhatsApp" at bounding box center [381, 165] width 91 height 18
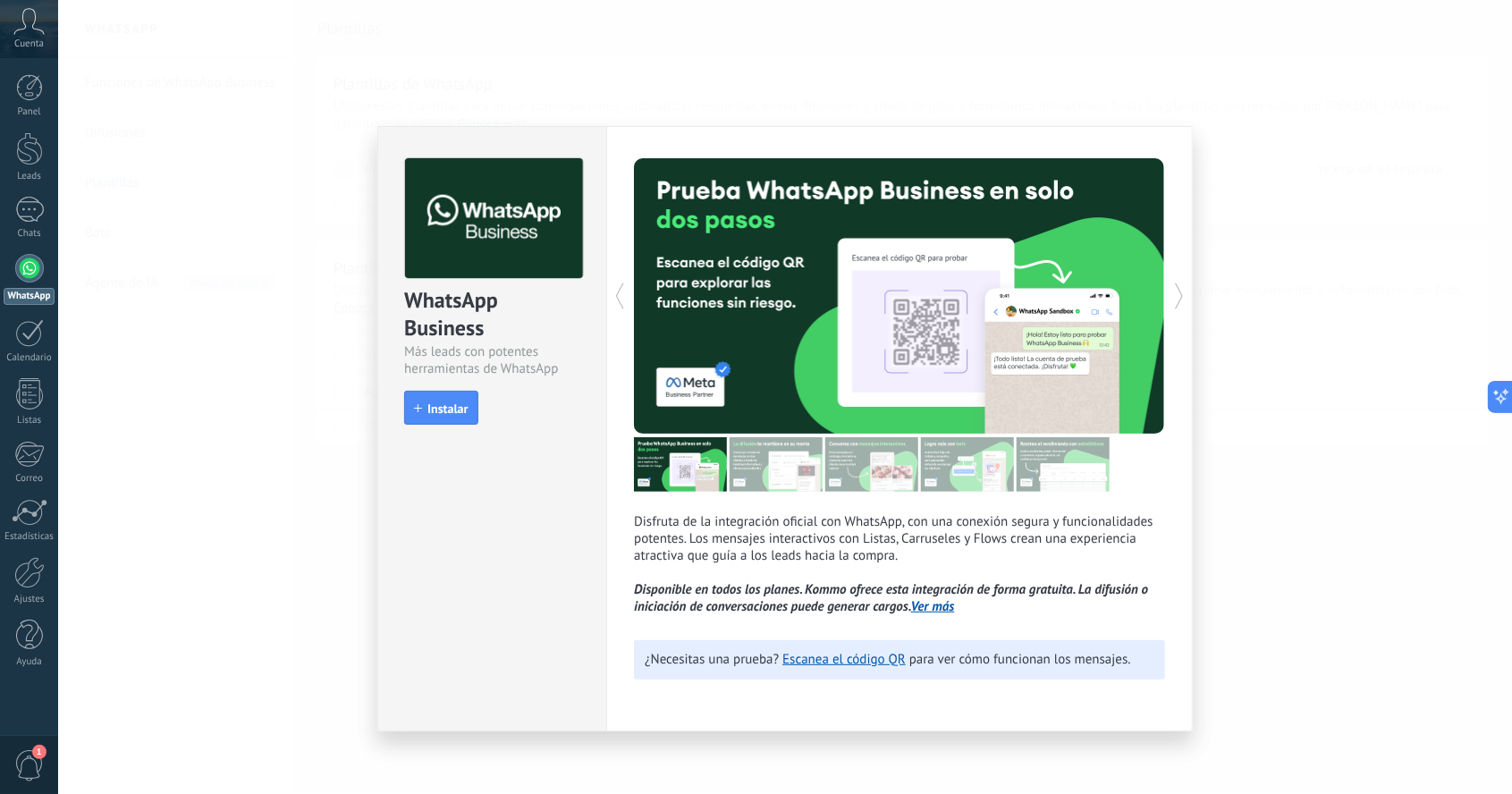
click at [534, 263] on img at bounding box center [494, 219] width 178 height 121
click at [876, 662] on link "Escanea el código QR" at bounding box center [844, 660] width 123 height 17
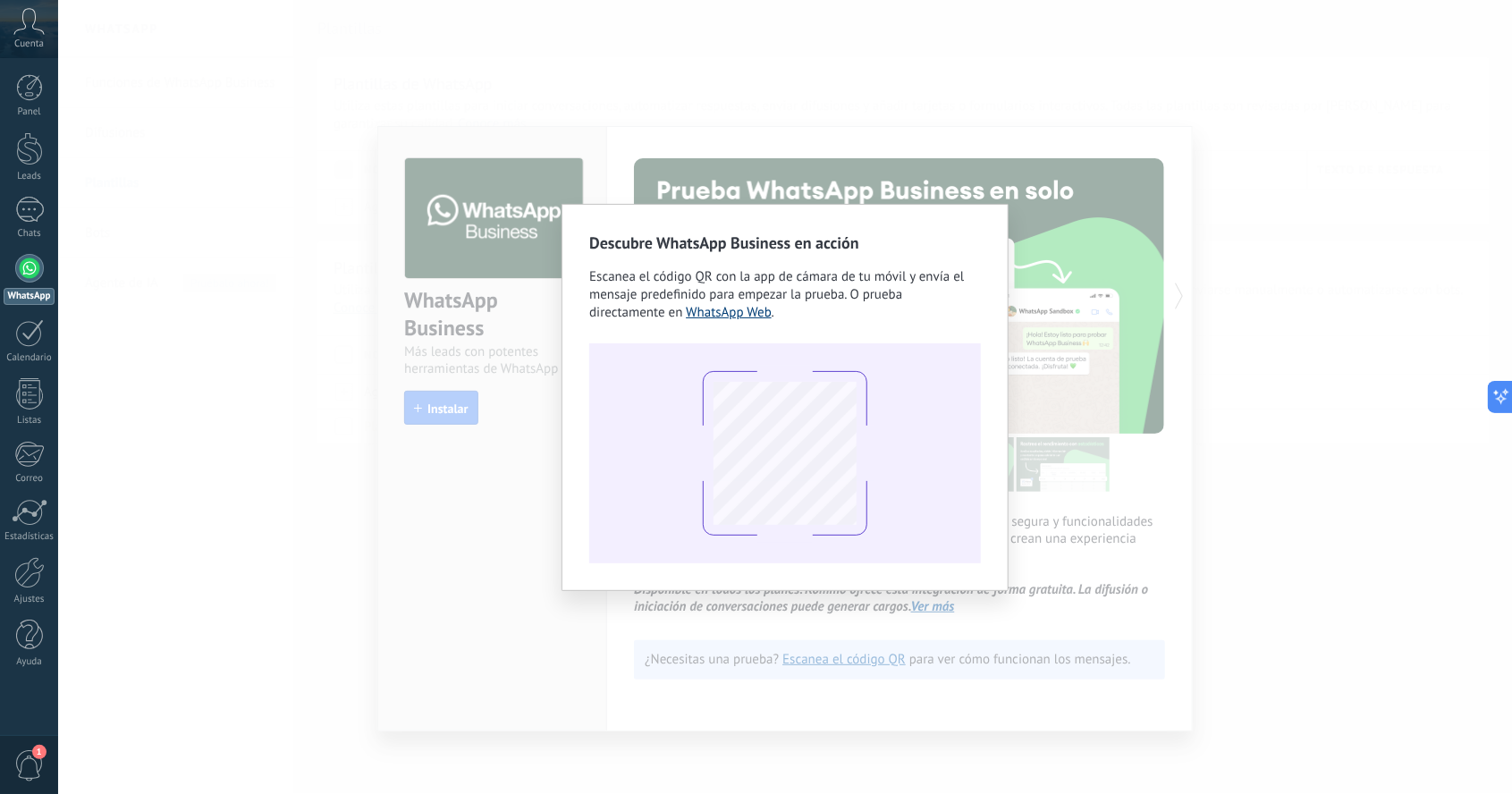
click at [686, 305] on link "WhatsApp Web" at bounding box center [729, 313] width 86 height 17
click at [898, 110] on div "Descubre WhatsApp Business en acción Escanea el código QR con la app de cámara …" at bounding box center [785, 397] width 1454 height 794
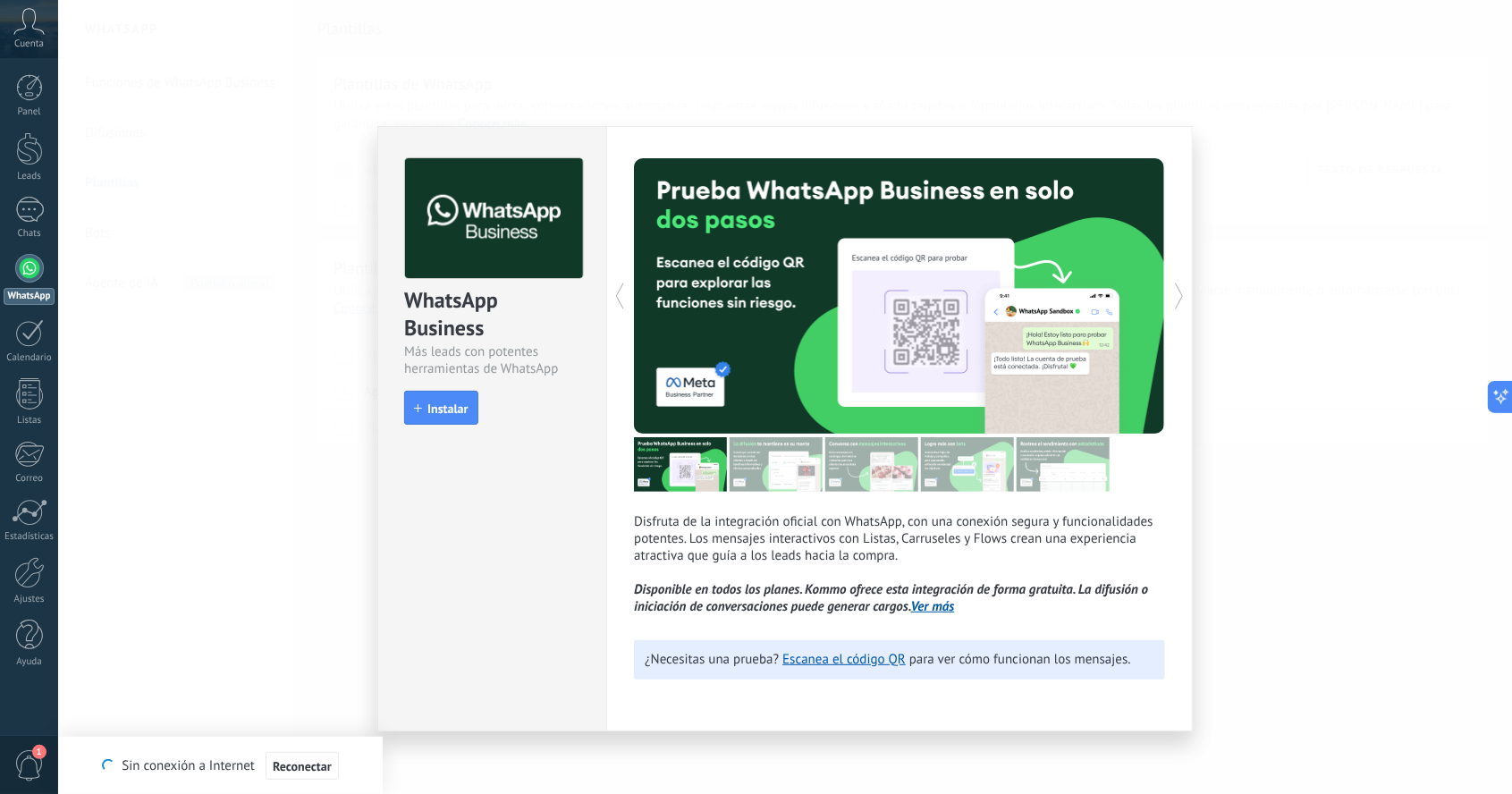
click at [262, 245] on div "WhatsApp Business Más leads con potentes herramientas de WhatsApp install Insta…" at bounding box center [785, 397] width 1454 height 794
click at [24, 275] on div at bounding box center [29, 268] width 29 height 29
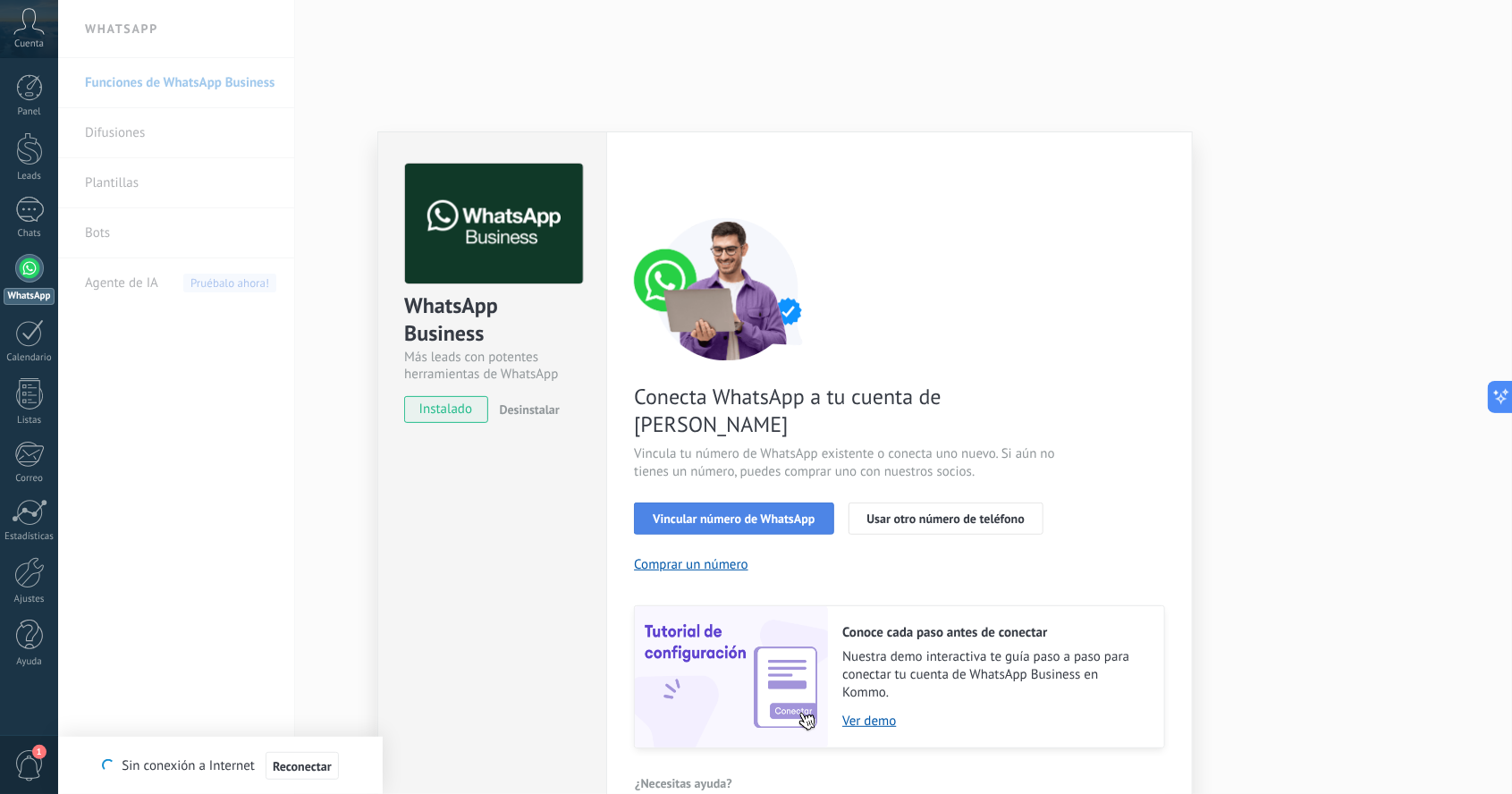
click at [784, 503] on button "Vincular número de WhatsApp" at bounding box center [733, 519] width 199 height 32
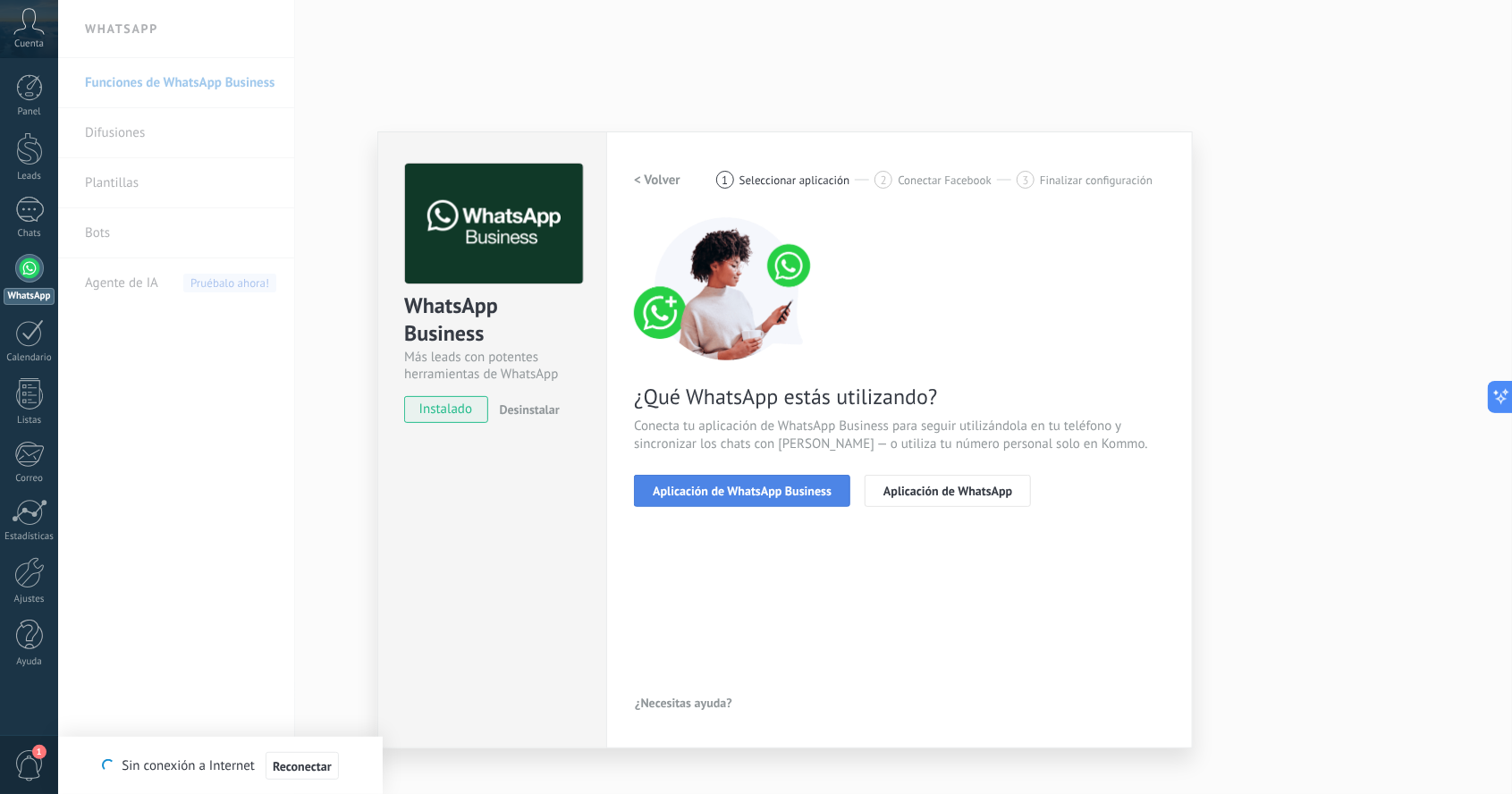
click at [812, 492] on span "Aplicación de WhatsApp Business" at bounding box center [742, 492] width 179 height 13
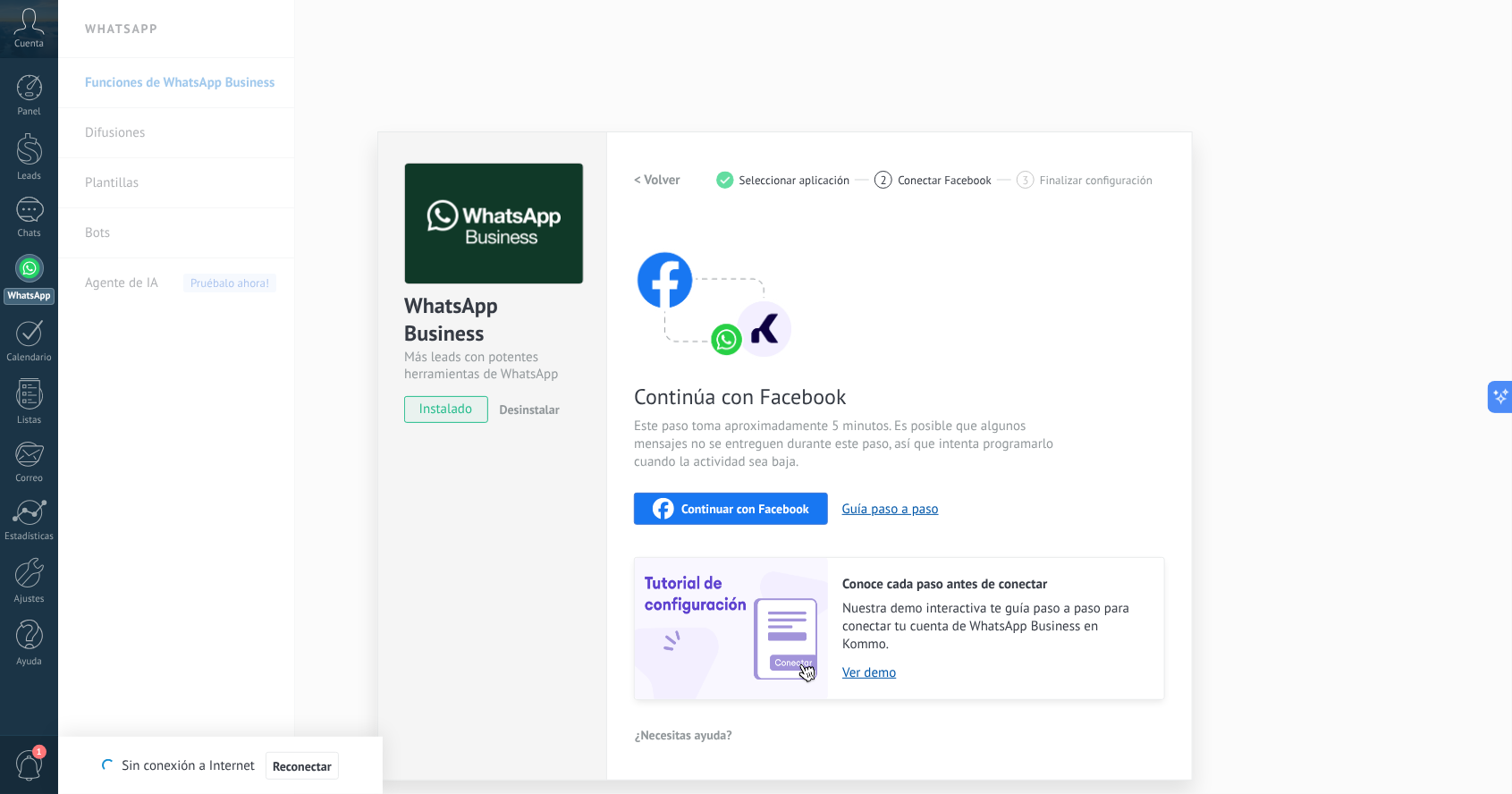
click at [775, 509] on span "Continuar con Facebook" at bounding box center [745, 509] width 128 height 13
click at [743, 506] on span "Continuar con Facebook" at bounding box center [745, 509] width 128 height 13
click at [760, 523] on button "Continuar con Facebook" at bounding box center [731, 508] width 194 height 32
